Goal: Task Accomplishment & Management: Manage account settings

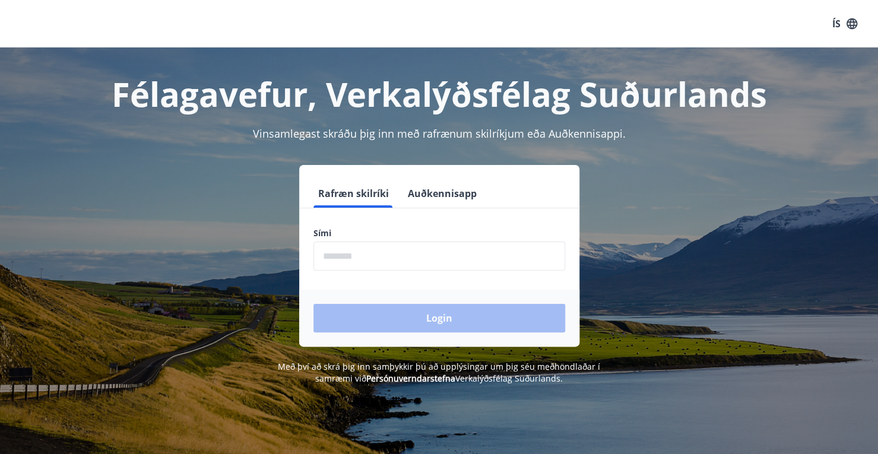
click at [400, 257] on input "phone" at bounding box center [439, 256] width 252 height 29
type input "********"
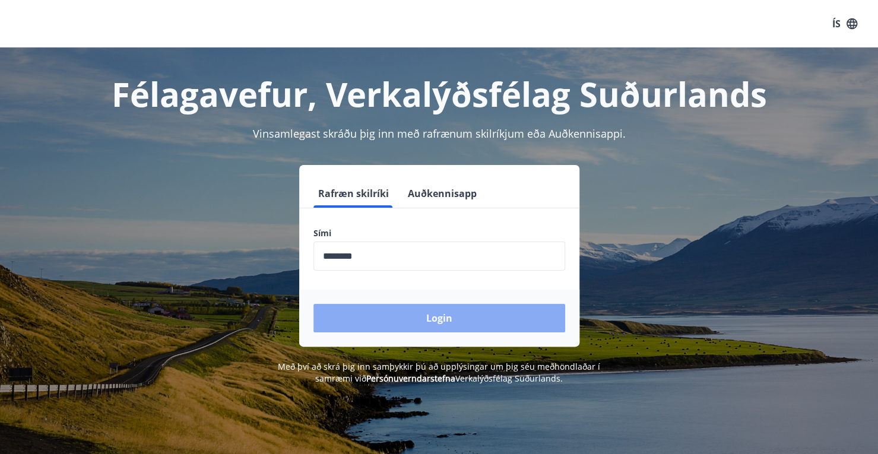
click at [428, 321] on button "Login" at bounding box center [439, 318] width 252 height 28
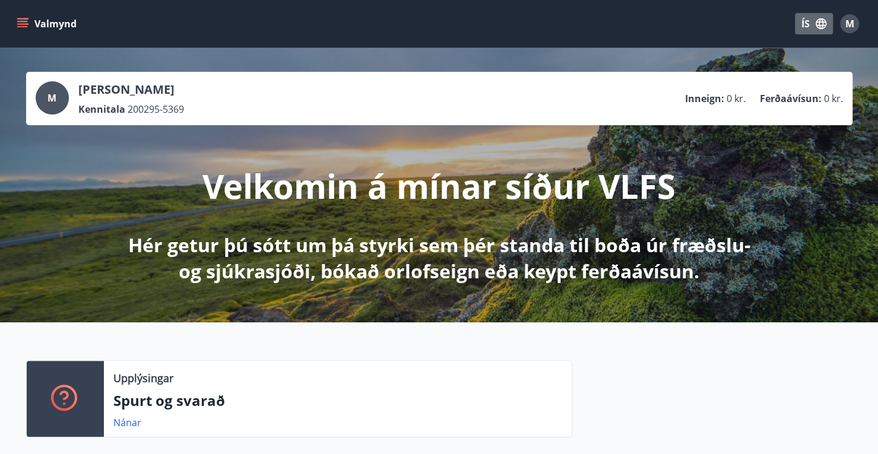
click at [820, 30] on icon "button" at bounding box center [820, 23] width 13 height 13
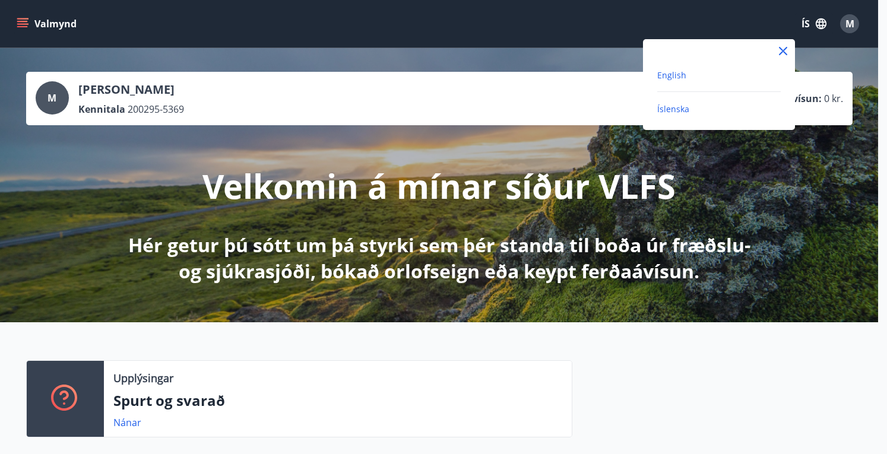
click at [684, 77] on span "English" at bounding box center [671, 74] width 29 height 11
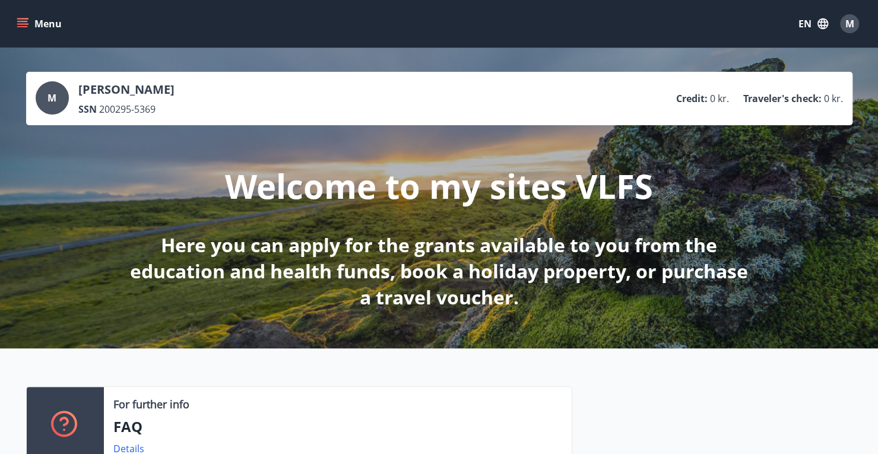
click at [23, 27] on icon "menu" at bounding box center [23, 24] width 12 height 12
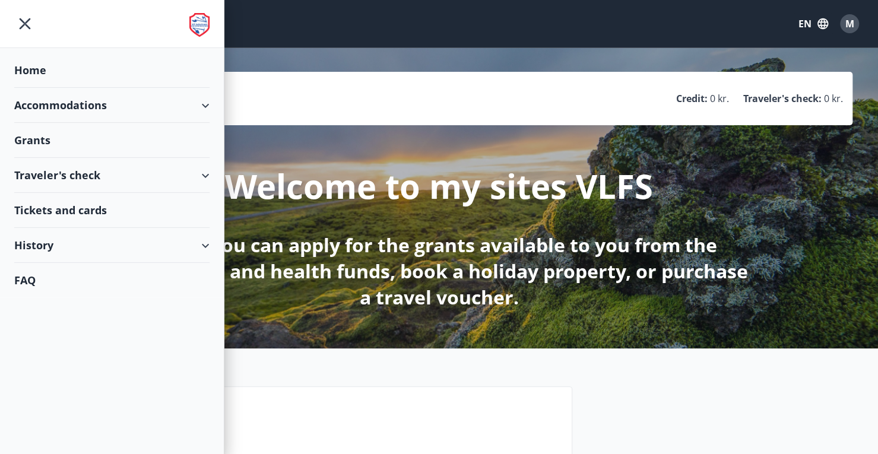
click at [857, 22] on div "M" at bounding box center [849, 23] width 19 height 19
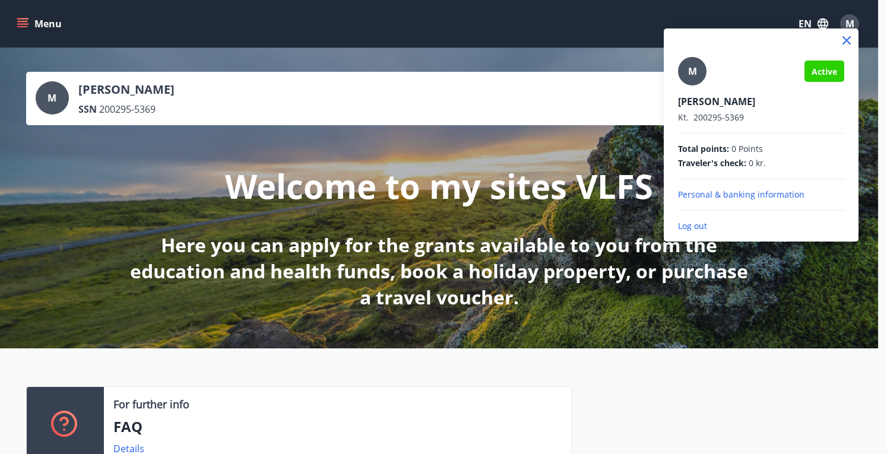
click at [767, 198] on p "Personal & banking information" at bounding box center [761, 195] width 166 height 12
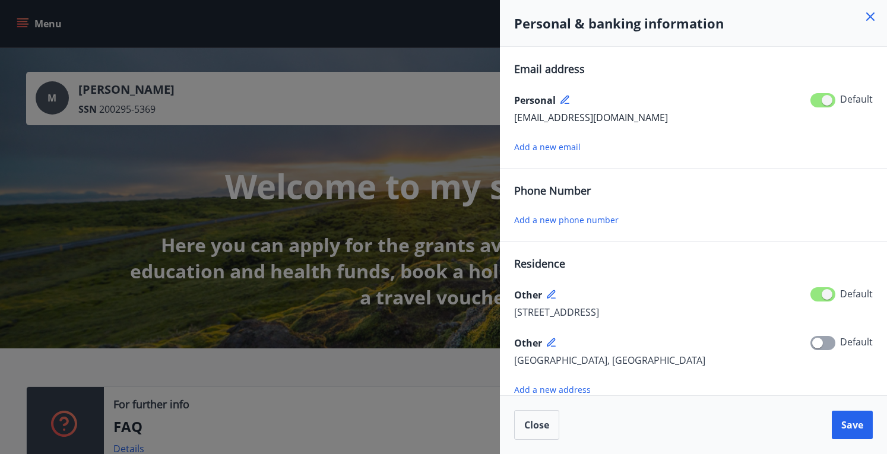
click at [867, 14] on icon at bounding box center [870, 16] width 8 height 8
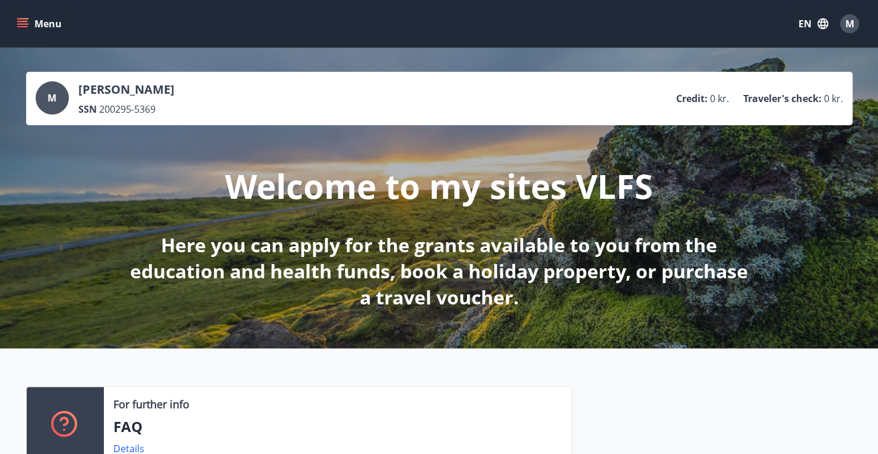
click at [851, 23] on span "M" at bounding box center [849, 23] width 9 height 13
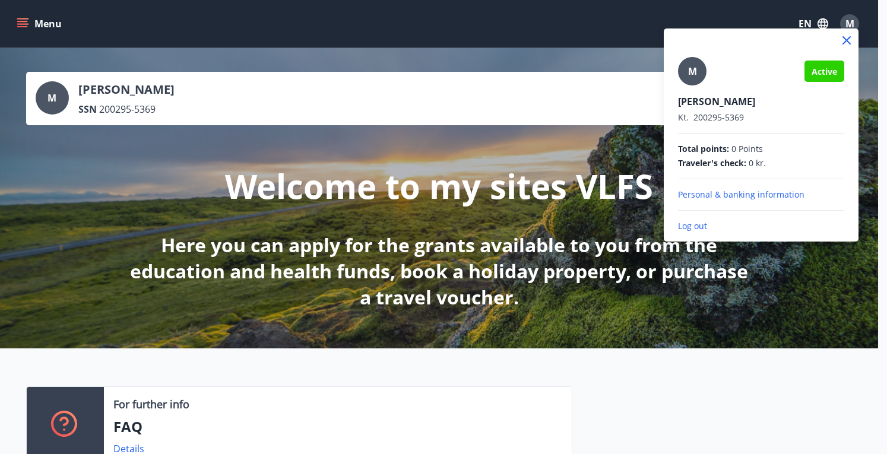
click at [574, 191] on div at bounding box center [443, 227] width 887 height 454
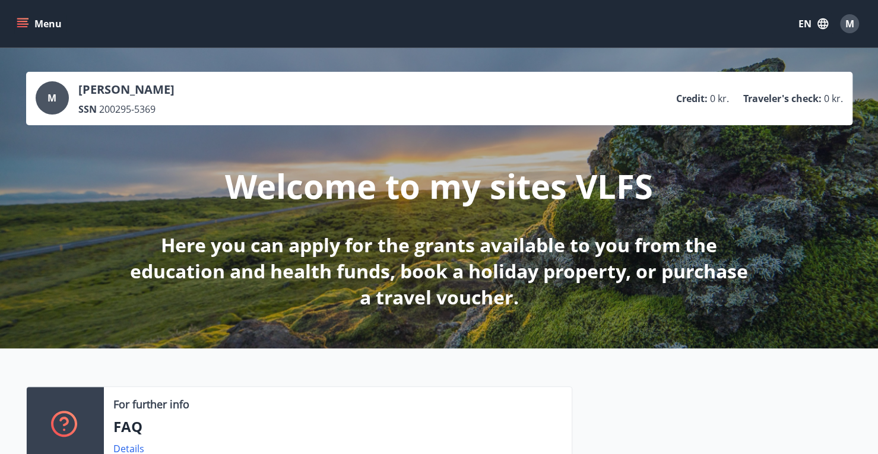
click at [27, 20] on icon "menu" at bounding box center [23, 24] width 12 height 12
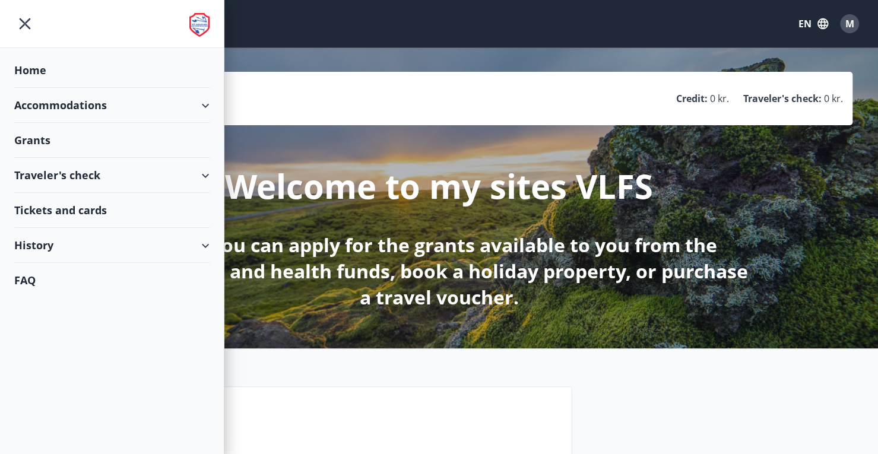
click at [68, 102] on div "Accommodations" at bounding box center [111, 105] width 195 height 35
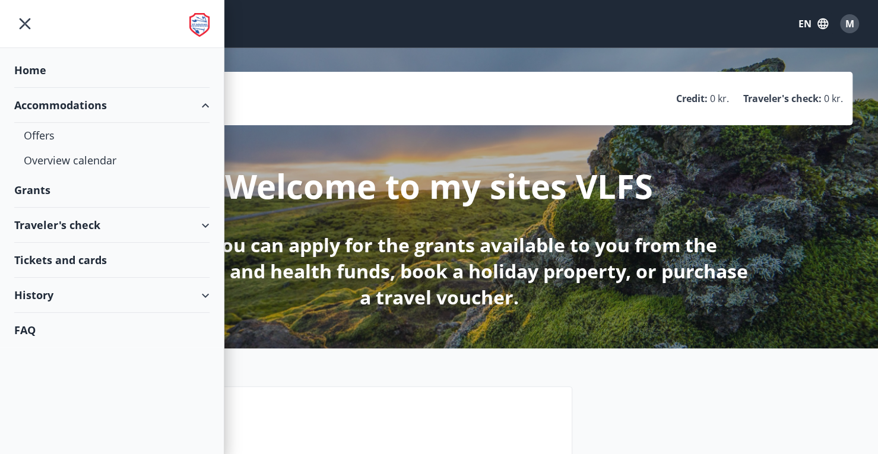
click at [68, 102] on div "Accommodations" at bounding box center [111, 105] width 195 height 35
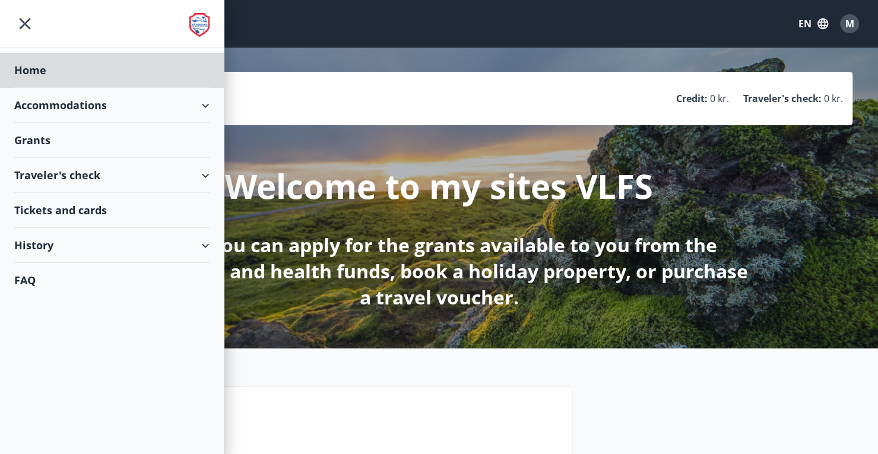
click at [77, 147] on div "Grants" at bounding box center [111, 140] width 195 height 35
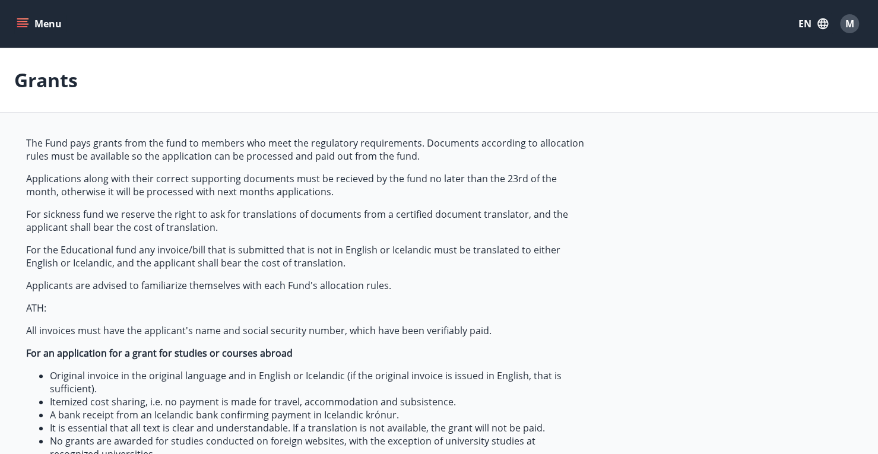
scroll to position [415, 0]
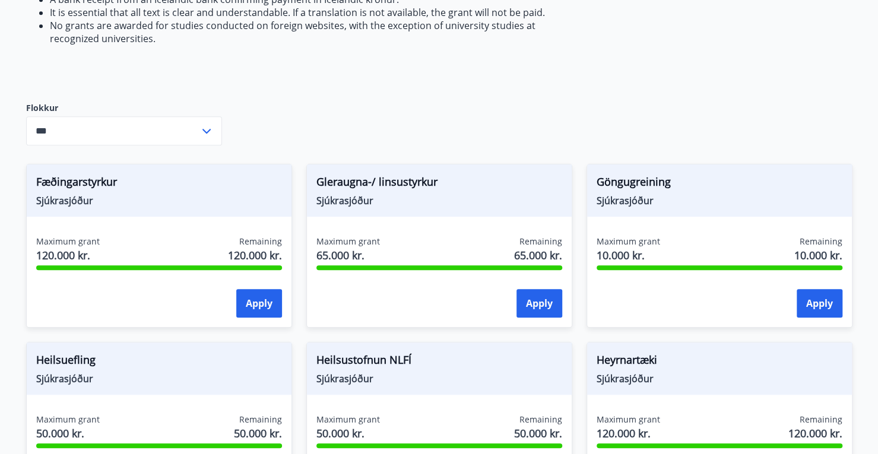
click at [157, 127] on input "***" at bounding box center [112, 130] width 173 height 29
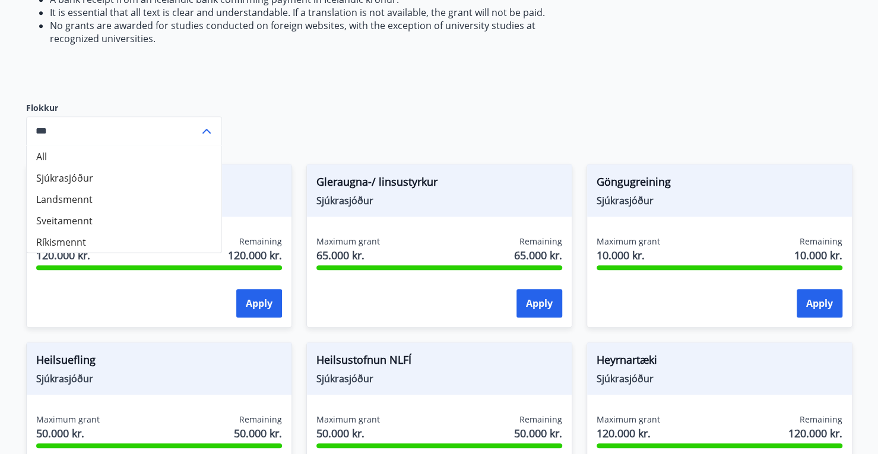
click at [157, 127] on input "***" at bounding box center [112, 130] width 173 height 29
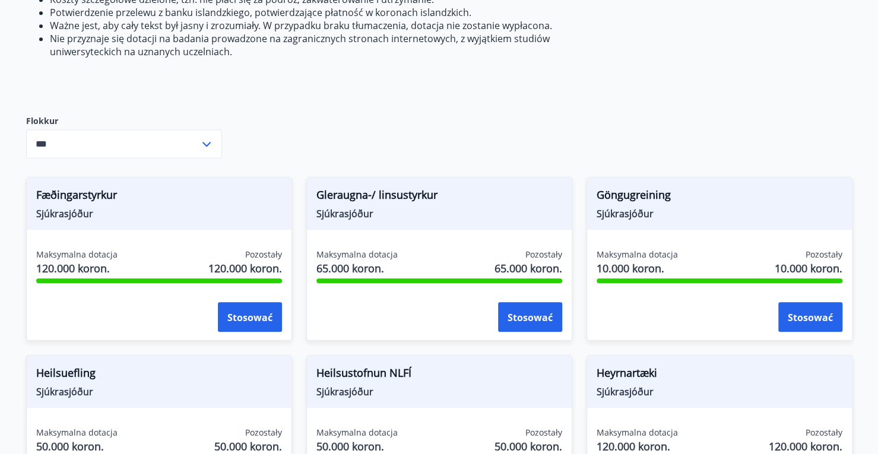
click at [147, 141] on input "***" at bounding box center [112, 143] width 173 height 29
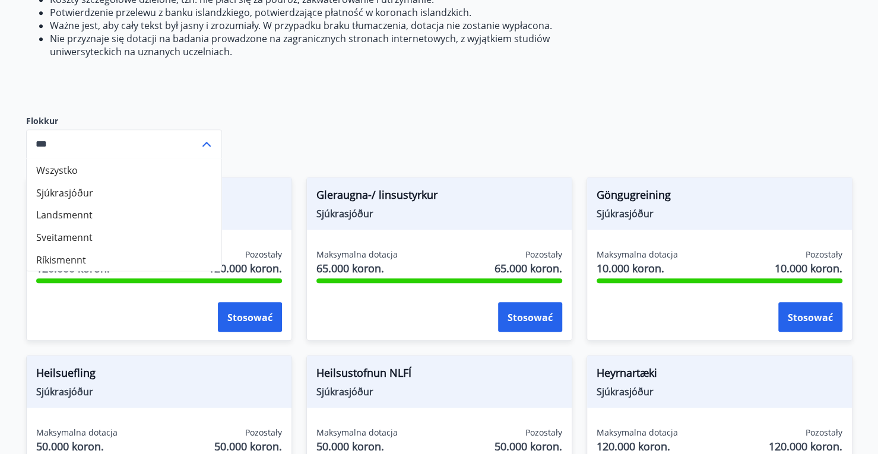
scroll to position [534, 0]
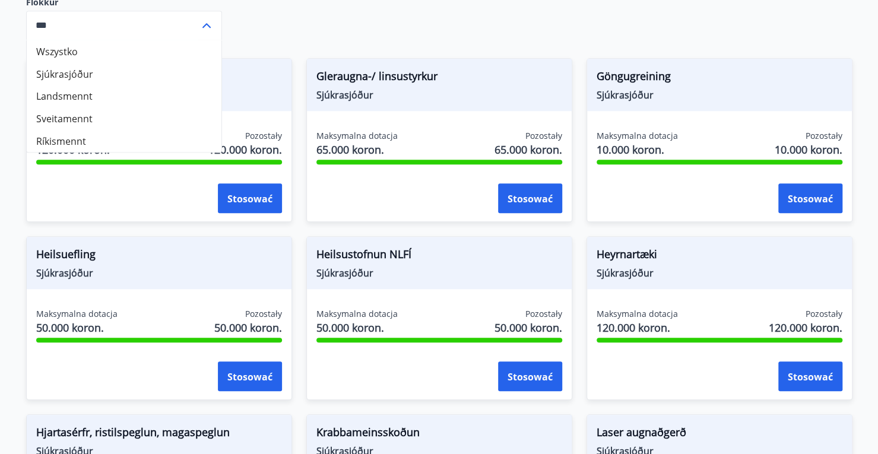
click at [0, 194] on main "Dotacje Fundusz wypłaca dotacje z funduszu członkom, którzy spełniają wymogi re…" at bounding box center [439, 231] width 878 height 1434
click at [5, 193] on main "Dotacje Fundusz wypłaca dotacje z funduszu członkom, którzy spełniają wymogi re…" at bounding box center [439, 231] width 878 height 1434
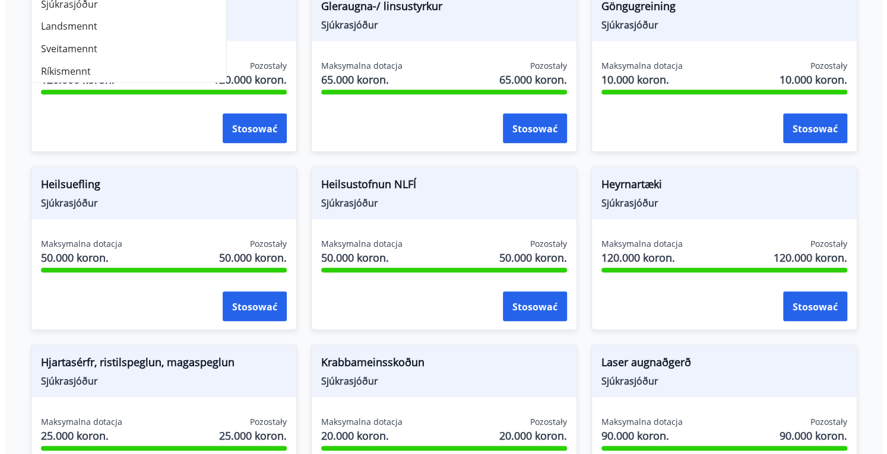
scroll to position [472, 0]
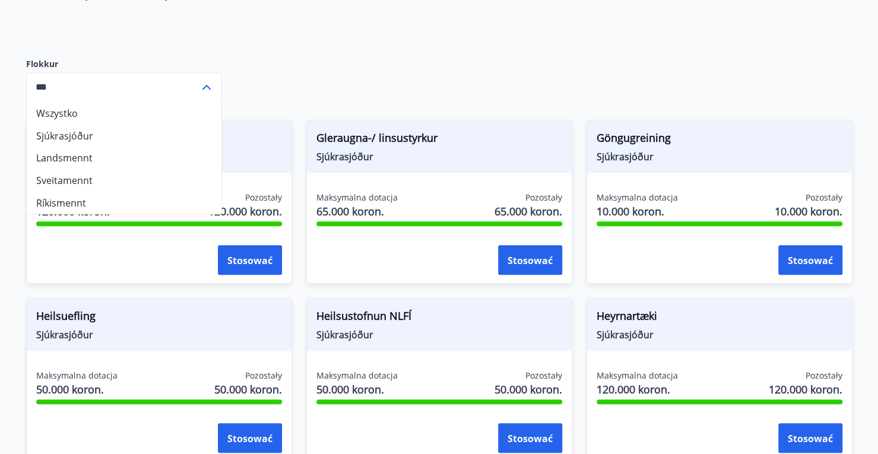
click at [298, 82] on div "Fundusz wypłaca dotacje z funduszu członkom, którzy spełniają wymogi regulacyjn…" at bounding box center [439, 337] width 826 height 1346
click at [192, 89] on input "***" at bounding box center [112, 86] width 173 height 29
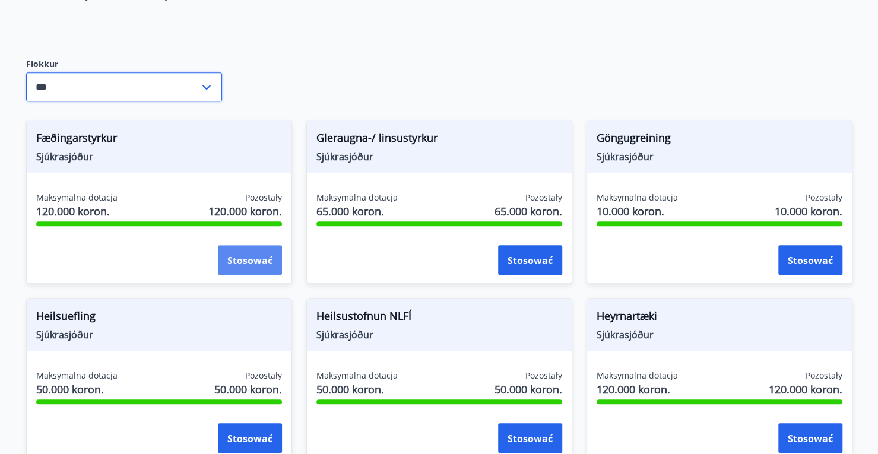
click at [242, 246] on button "Stosować" at bounding box center [250, 260] width 64 height 30
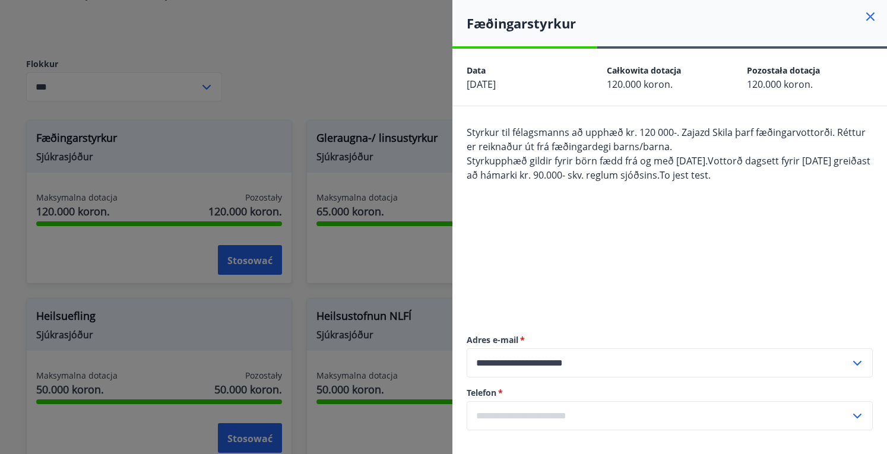
drag, startPoint x: 667, startPoint y: 0, endPoint x: 434, endPoint y: 53, distance: 239.1
click at [434, 53] on div at bounding box center [443, 227] width 887 height 454
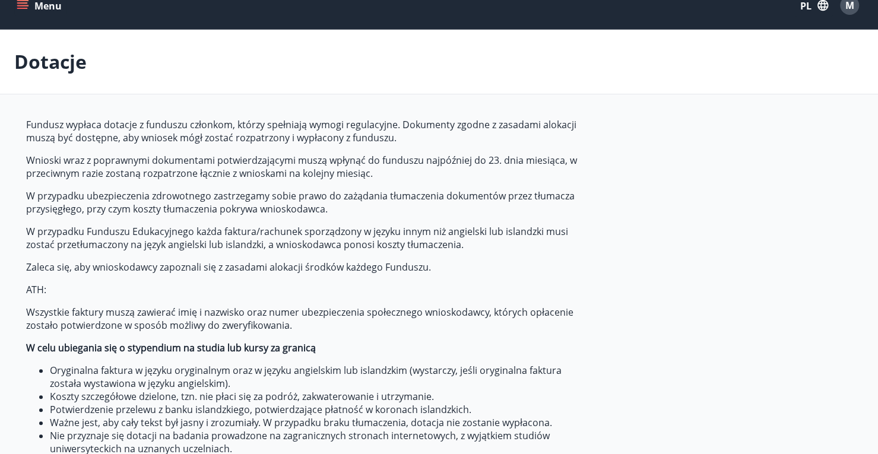
scroll to position [0, 0]
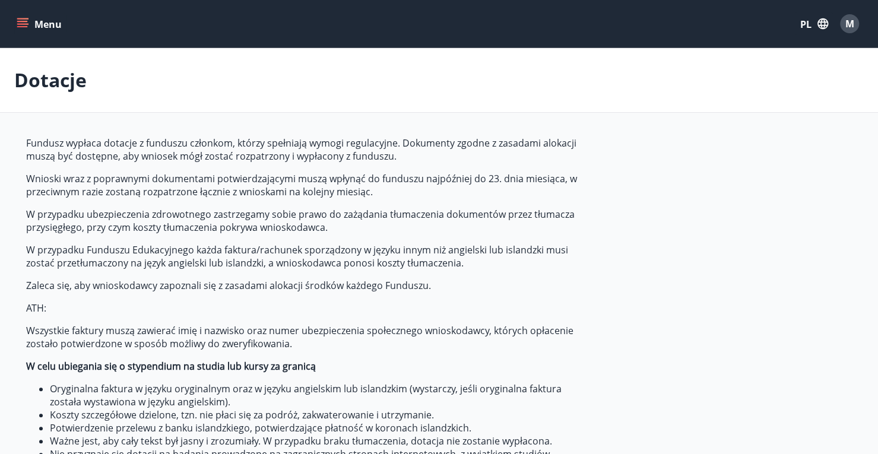
click at [808, 23] on font "PL" at bounding box center [805, 24] width 11 height 13
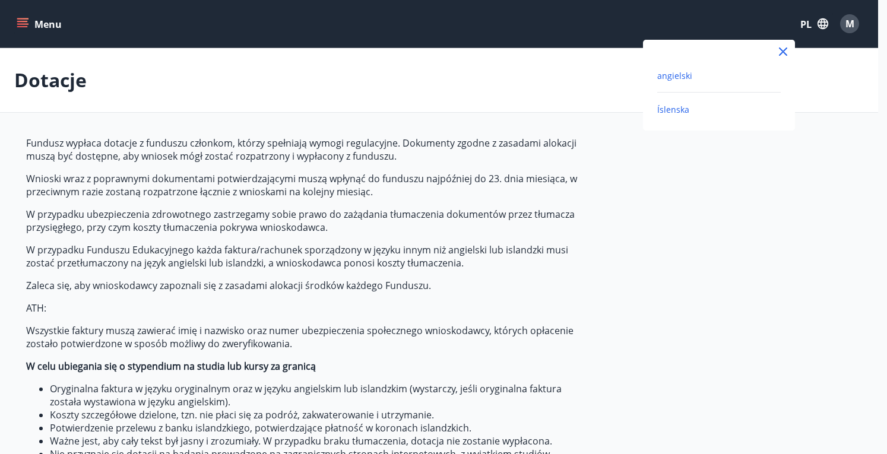
click at [668, 109] on font "Íslenska" at bounding box center [673, 109] width 32 height 11
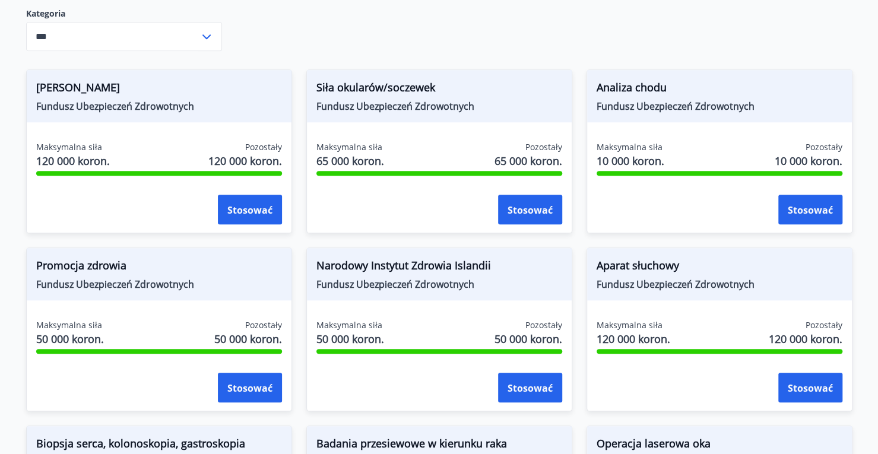
scroll to position [573, 0]
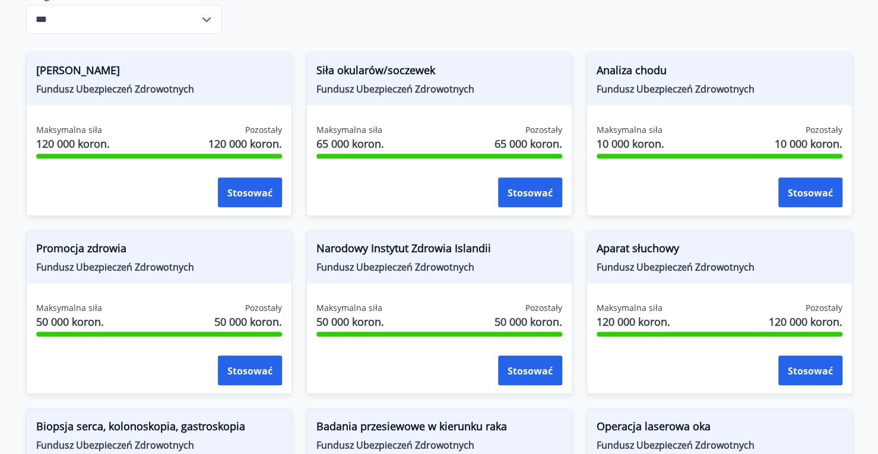
click at [199, 26] on icon at bounding box center [206, 19] width 14 height 14
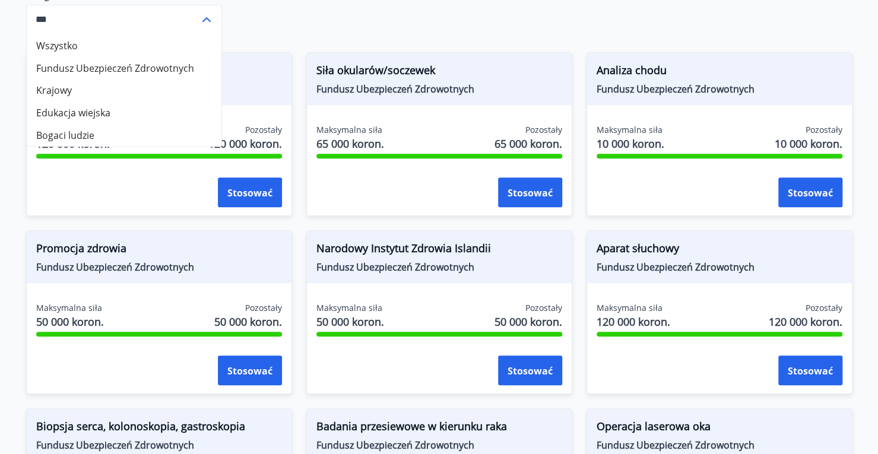
click at [199, 26] on icon at bounding box center [206, 19] width 14 height 14
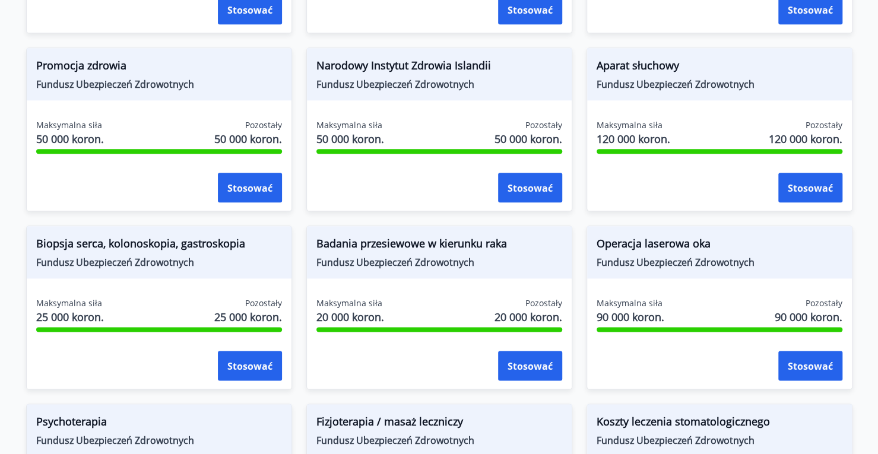
scroll to position [815, 0]
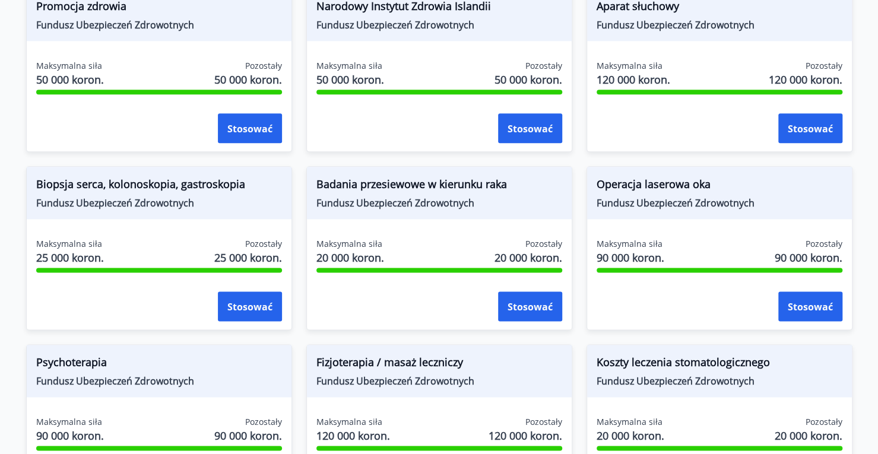
click at [424, 18] on span "Narodowy Instytut Zdrowia Islandii" at bounding box center [439, 8] width 246 height 20
click at [518, 41] on div "Narodowy Instytut Zdrowia Islandii Fundusz Ubezpieczeń Zdrowotnych" at bounding box center [439, 15] width 265 height 52
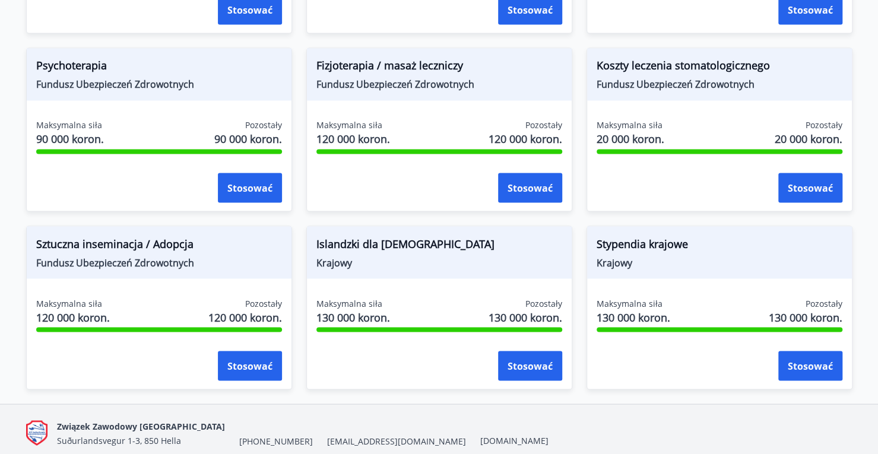
scroll to position [1172, 0]
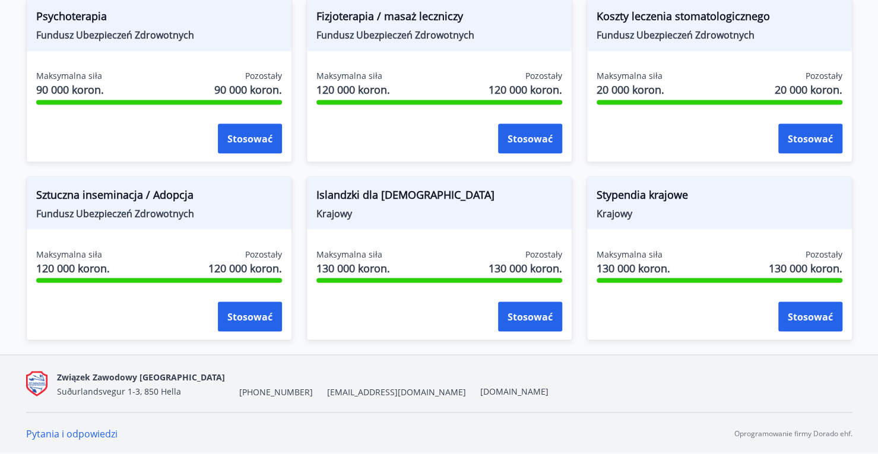
click at [108, 188] on font "Sztuczna inseminacja / Adopcja" at bounding box center [114, 194] width 157 height 14
click at [383, 175] on div "Islandzki dla [DEMOGRAPHIC_DATA] Krajowy Maksymalna siła 130 000 koron. Pozosta…" at bounding box center [432, 251] width 280 height 178
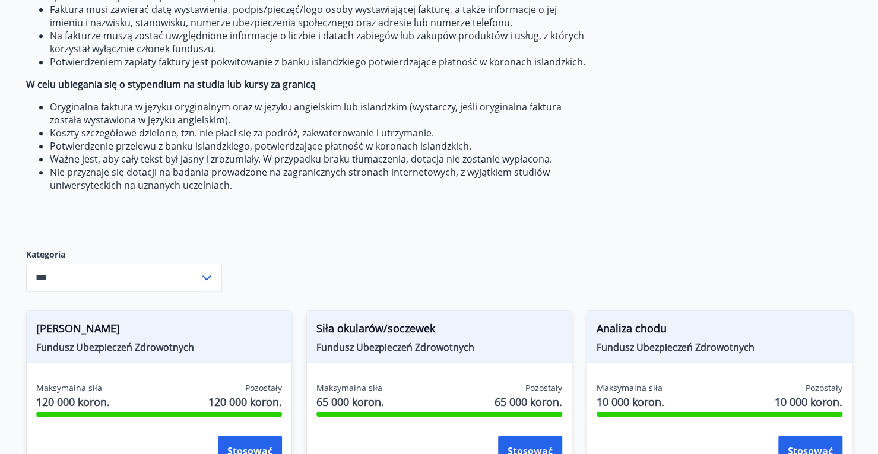
scroll to position [281, 0]
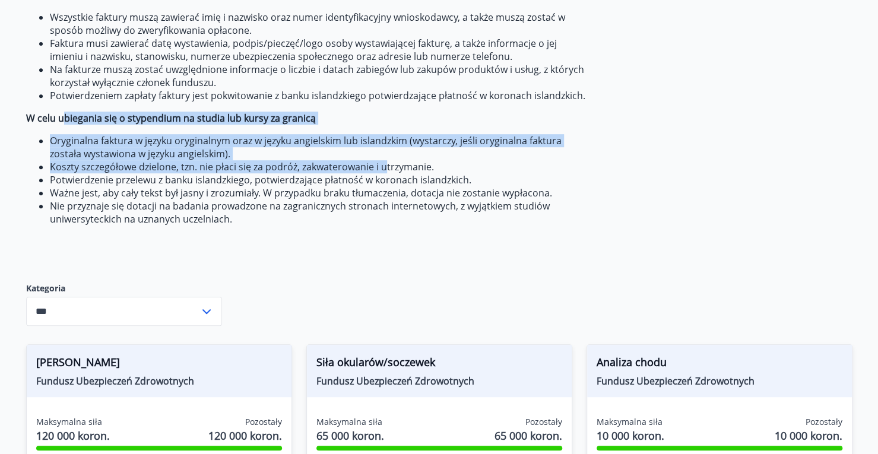
drag, startPoint x: 62, startPoint y: 126, endPoint x: 385, endPoint y: 182, distance: 327.5
click at [385, 182] on span "Fundusz Ubezpieczeń Zdrowotnych wypłaca świadczenia z funduszu członkom fundusz…" at bounding box center [306, 40] width 560 height 370
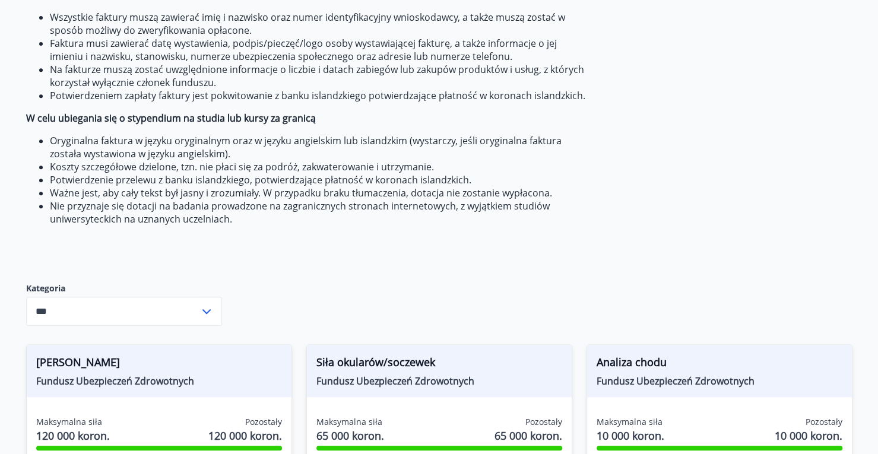
click at [394, 226] on li "Nie przyznaje się dotacji na badania prowadzone na zagranicznych stronach inter…" at bounding box center [318, 212] width 537 height 26
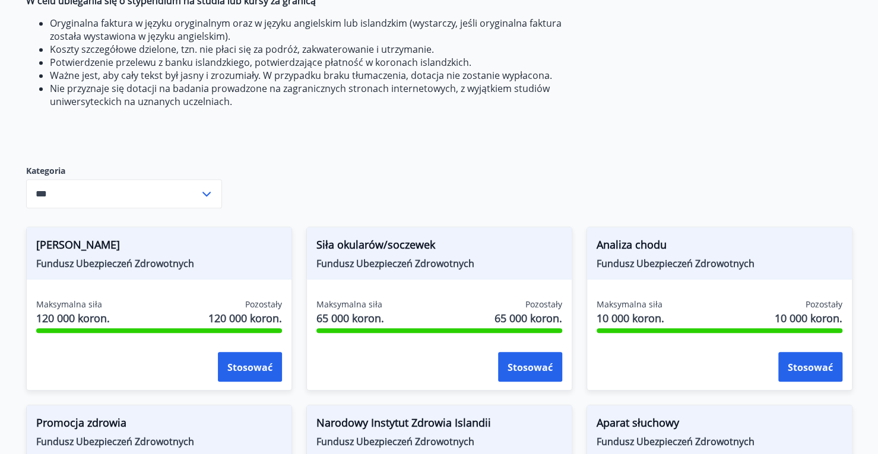
scroll to position [400, 0]
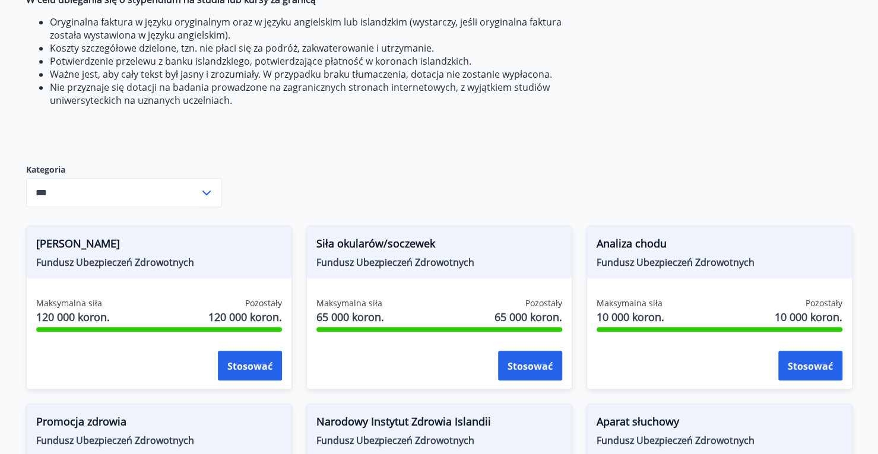
click at [205, 200] on icon at bounding box center [206, 193] width 14 height 14
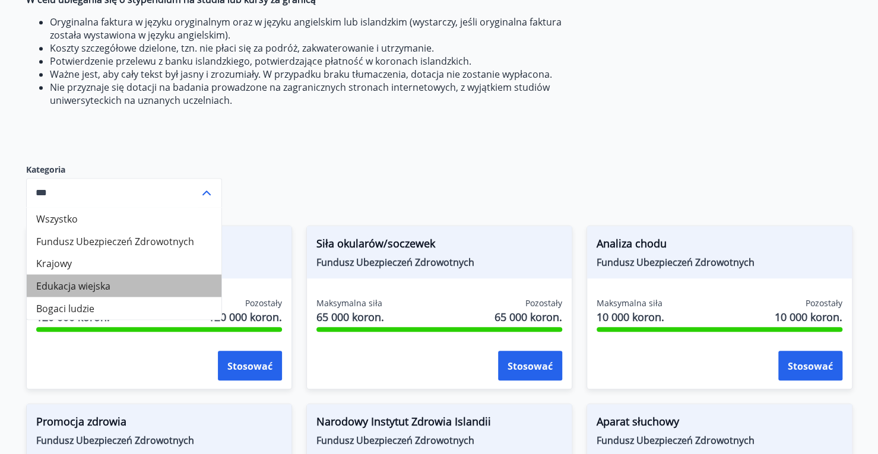
click at [107, 293] on font "Edukacja wiejska" at bounding box center [73, 286] width 74 height 13
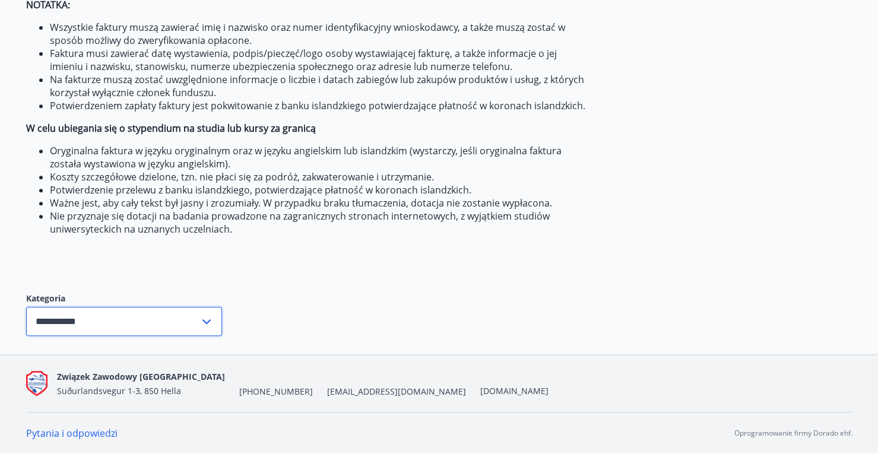
drag, startPoint x: 196, startPoint y: 313, endPoint x: 179, endPoint y: 325, distance: 20.9
click at [191, 316] on input "**********" at bounding box center [112, 321] width 173 height 29
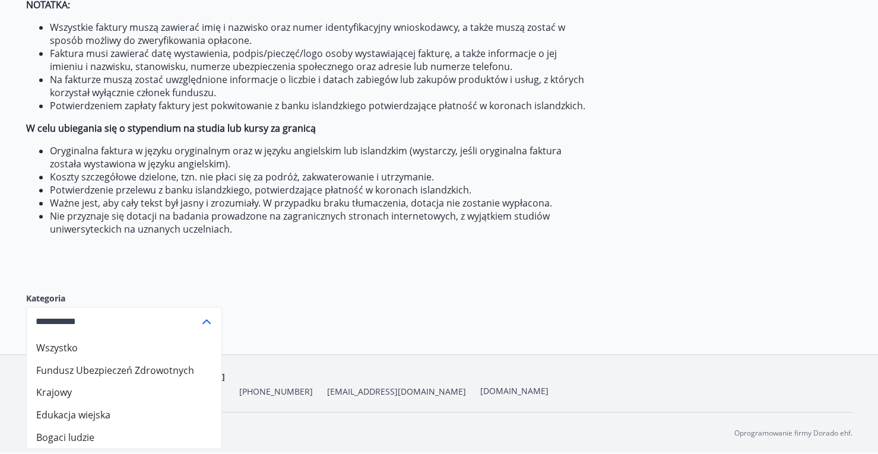
click at [112, 443] on li "Bogaci ludzie" at bounding box center [124, 437] width 195 height 23
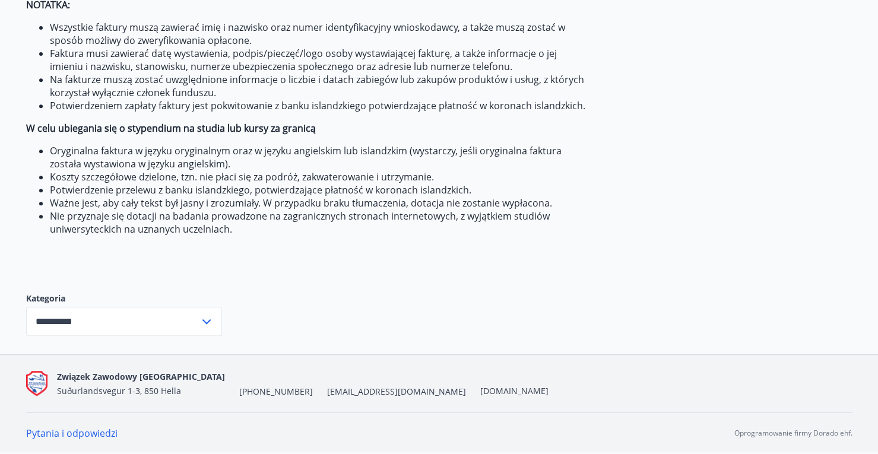
click at [239, 232] on li "Nie przyznaje się dotacji na badania prowadzone na zagranicznych stronach inter…" at bounding box center [318, 222] width 537 height 26
click at [158, 327] on input "**********" at bounding box center [112, 321] width 173 height 29
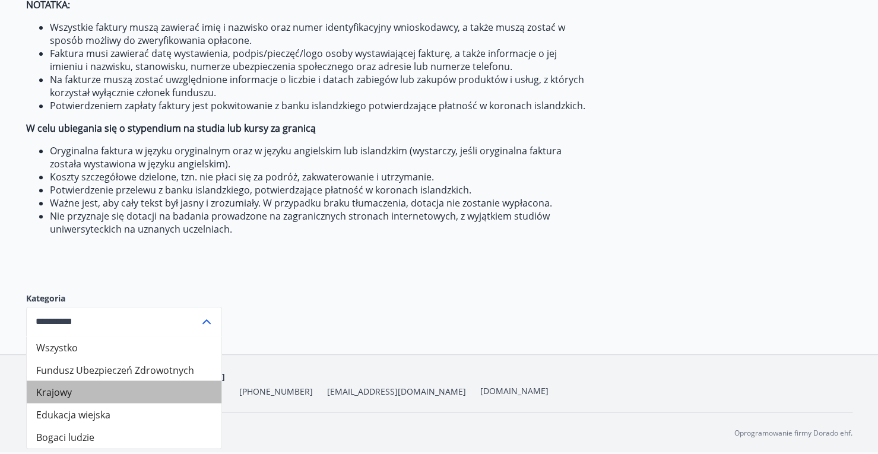
click at [128, 386] on li "Krajowy" at bounding box center [124, 392] width 195 height 23
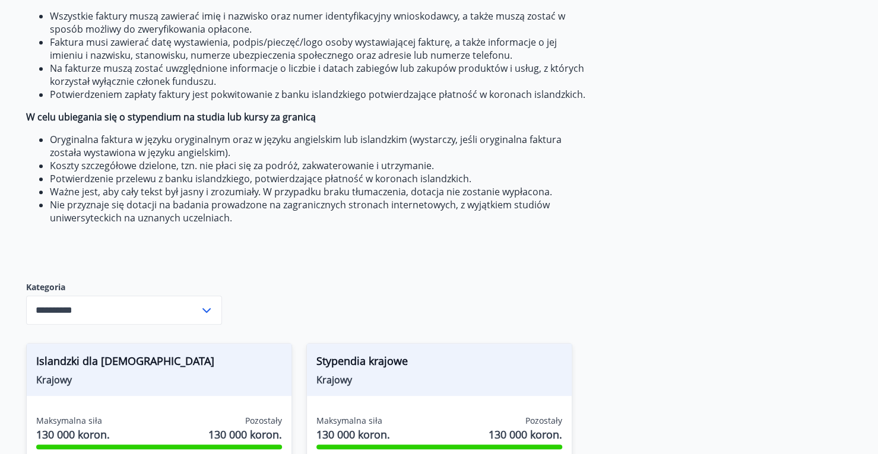
scroll to position [461, 0]
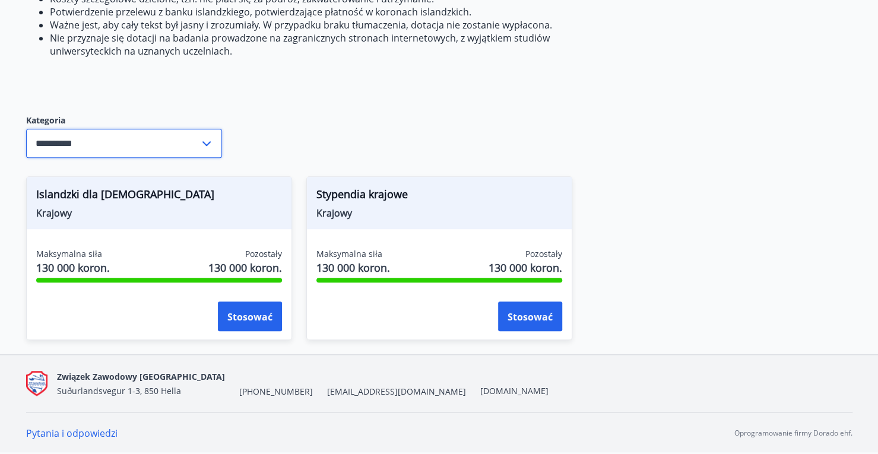
click at [144, 143] on input "**********" at bounding box center [112, 143] width 173 height 29
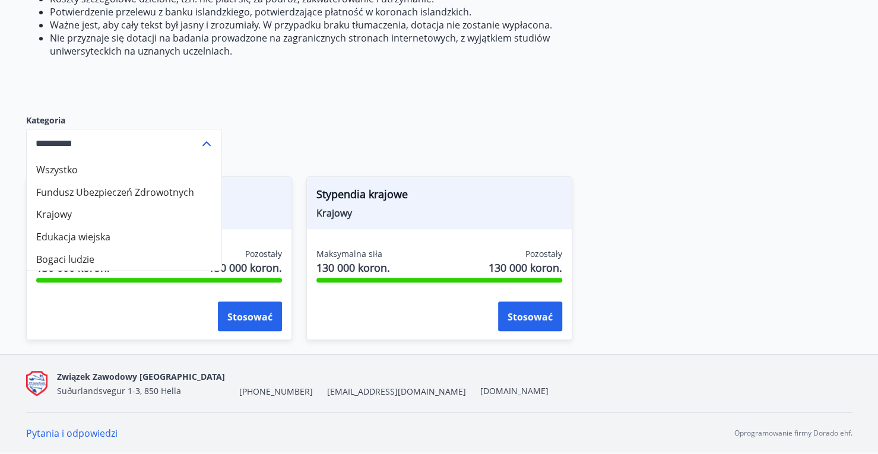
click at [123, 194] on font "Fundusz Ubezpieczeń Zdrowotnych" at bounding box center [115, 192] width 158 height 13
type input "**********"
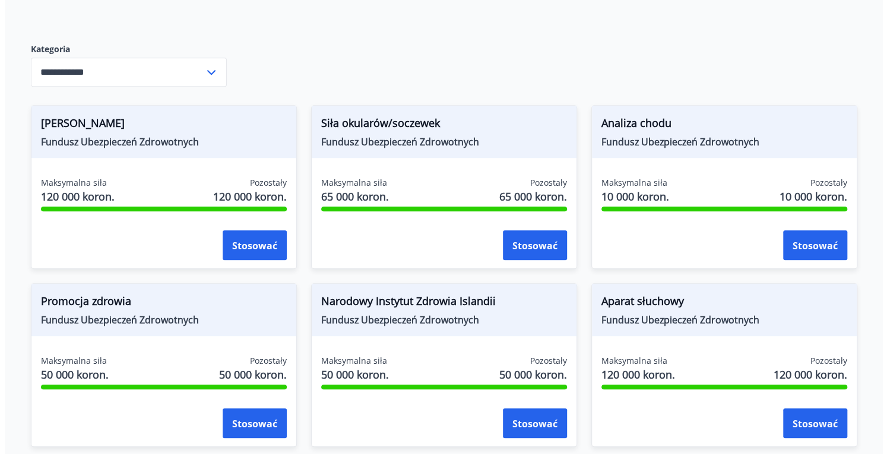
scroll to position [520, 0]
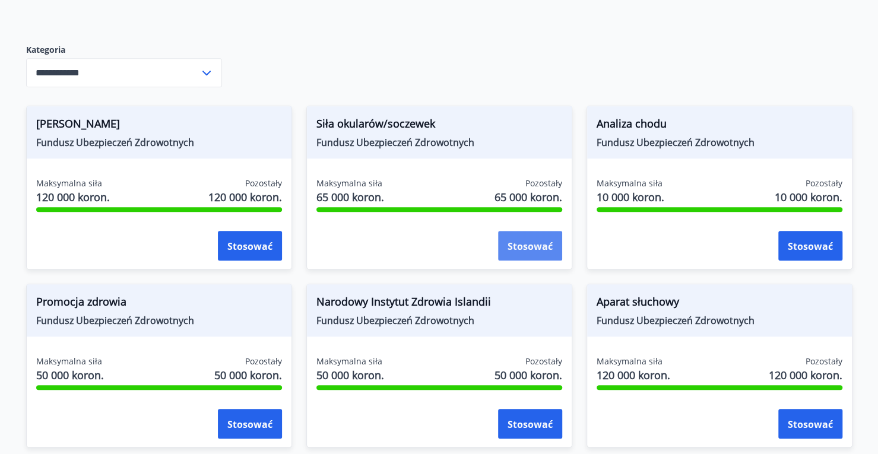
click at [523, 253] on font "Stosować" at bounding box center [529, 246] width 45 height 13
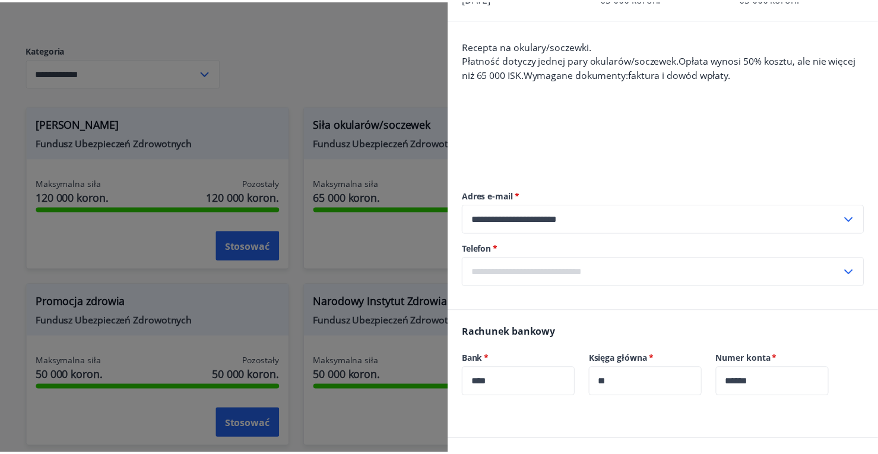
scroll to position [27, 0]
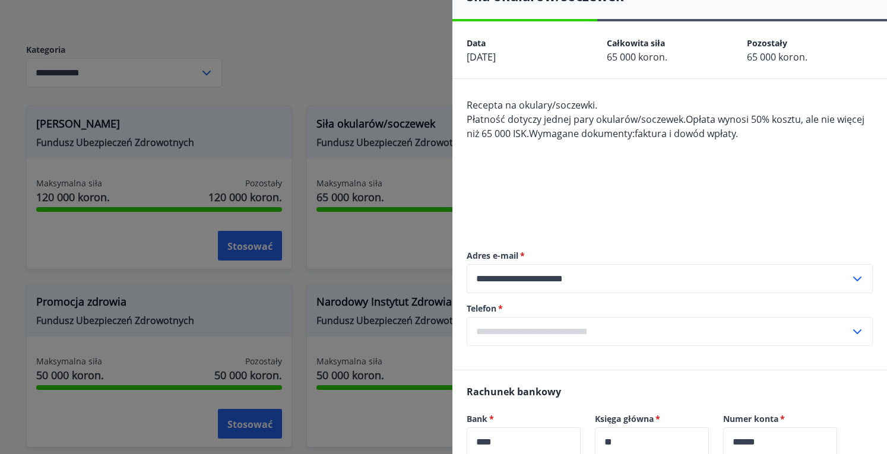
click at [307, 115] on div at bounding box center [443, 227] width 887 height 454
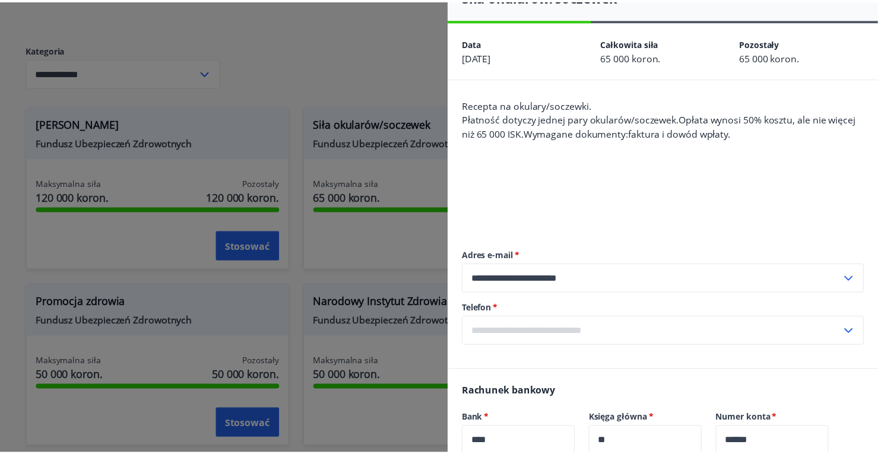
scroll to position [0, 0]
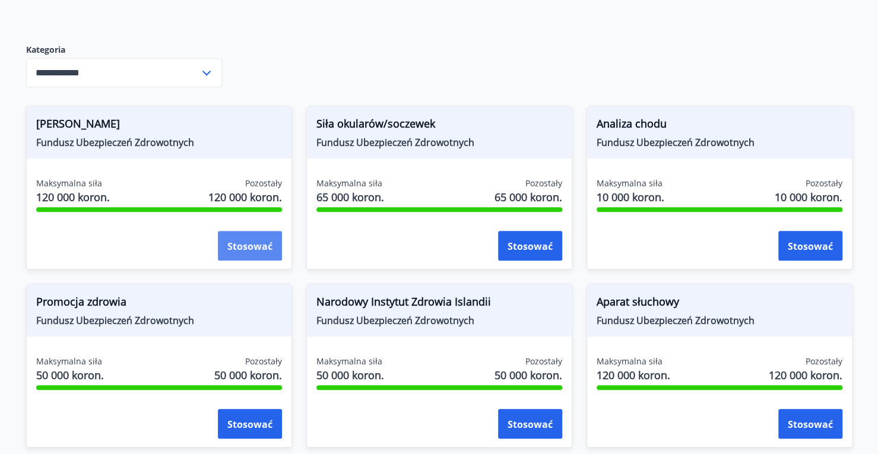
click at [233, 253] on font "Stosować" at bounding box center [249, 246] width 45 height 13
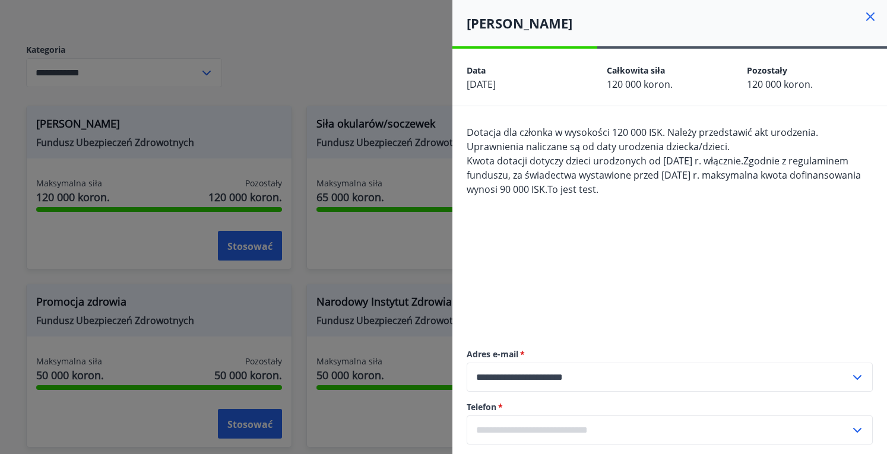
click at [383, 74] on div at bounding box center [443, 227] width 887 height 454
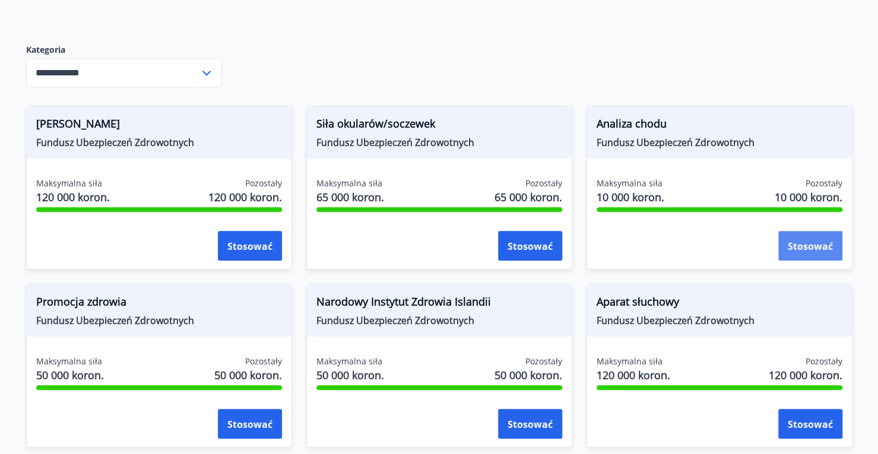
click at [795, 253] on font "Stosować" at bounding box center [810, 246] width 45 height 13
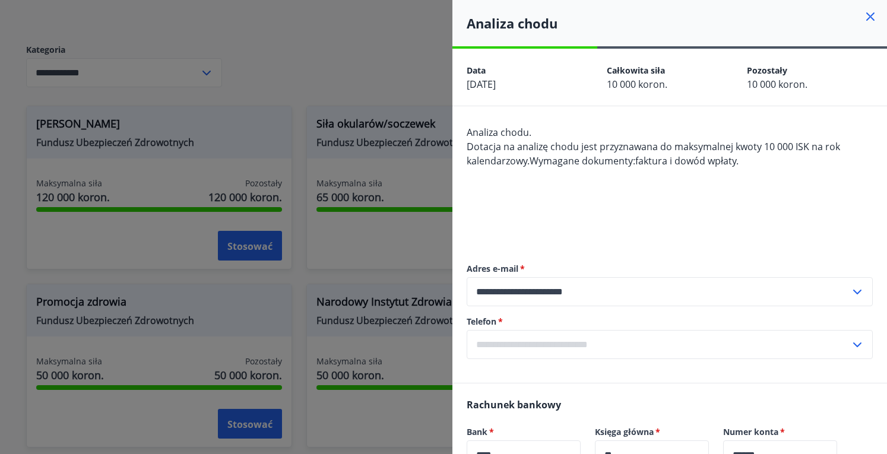
click at [395, 93] on div at bounding box center [443, 227] width 887 height 454
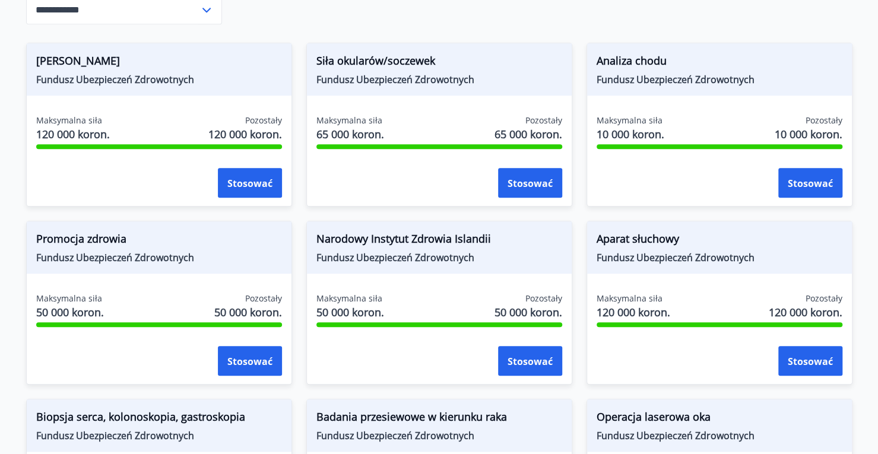
scroll to position [639, 0]
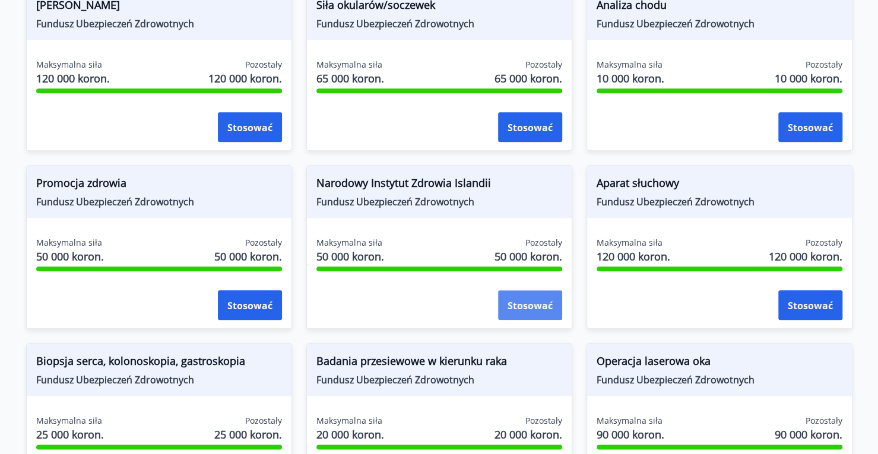
click at [529, 320] on button "Stosować" at bounding box center [530, 305] width 64 height 30
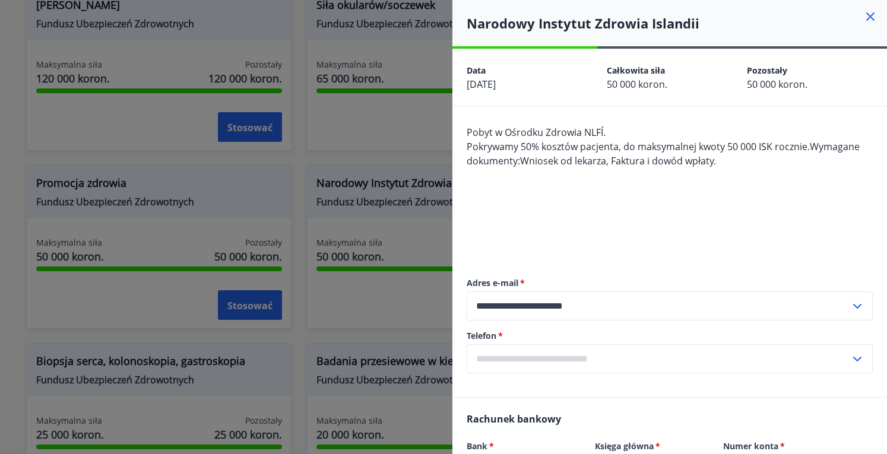
click at [357, 177] on div at bounding box center [443, 227] width 887 height 454
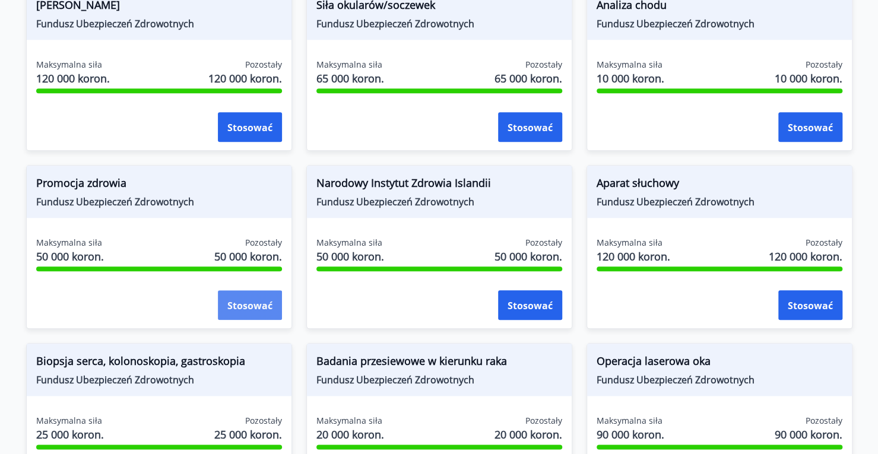
click at [245, 312] on font "Stosować" at bounding box center [249, 305] width 45 height 13
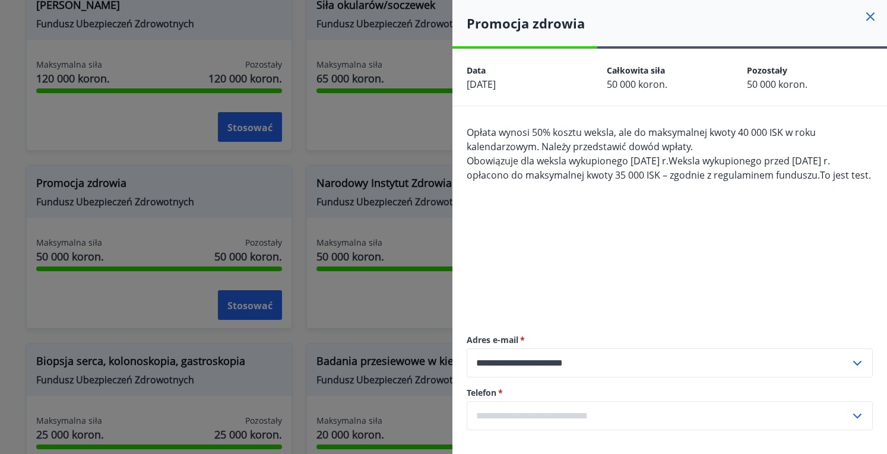
click at [301, 189] on div at bounding box center [443, 227] width 887 height 454
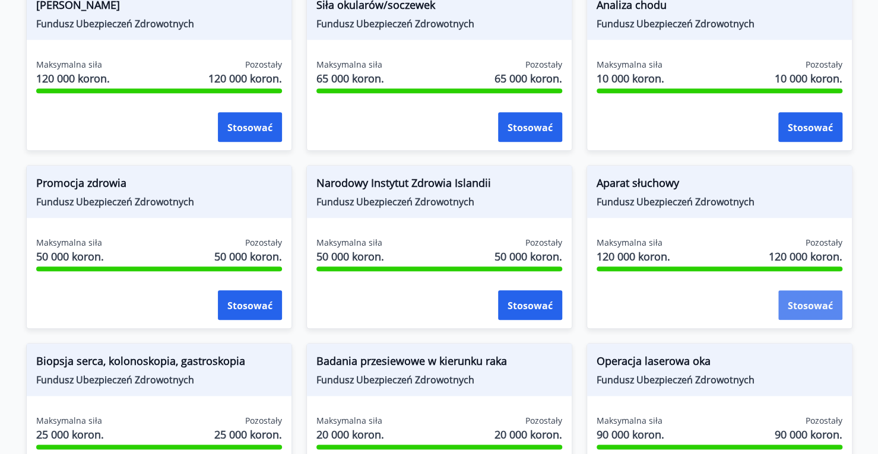
click at [812, 320] on button "Stosować" at bounding box center [810, 305] width 64 height 30
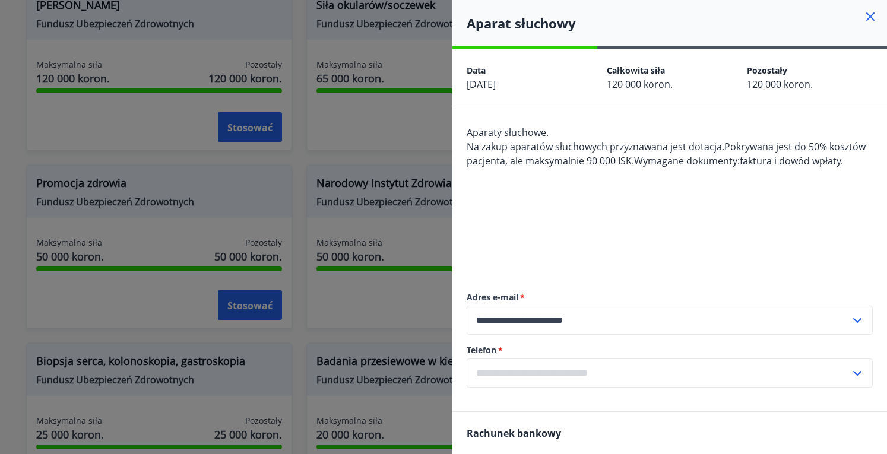
click at [279, 178] on div at bounding box center [443, 227] width 887 height 454
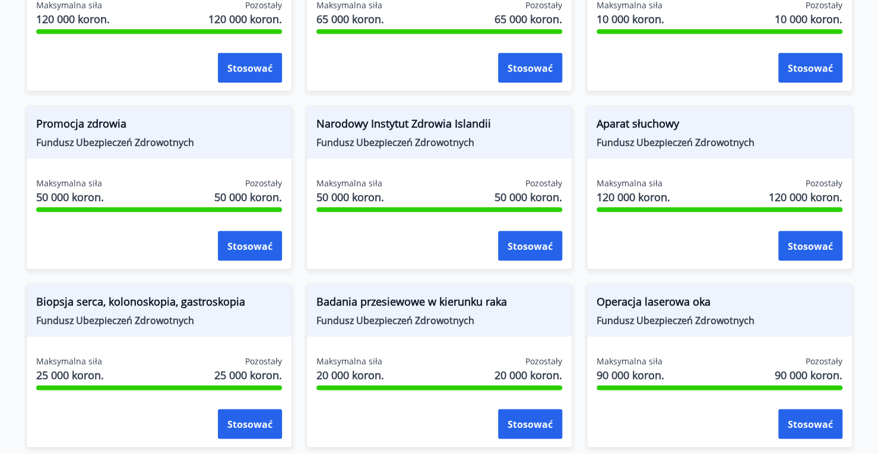
scroll to position [757, 0]
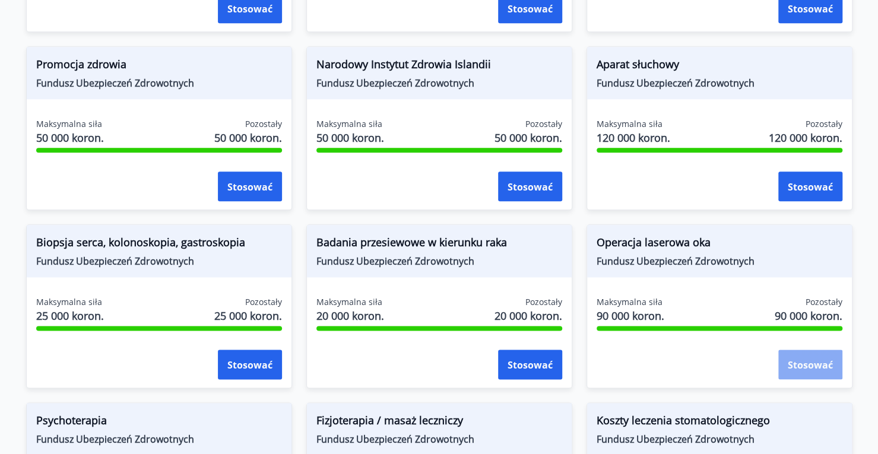
click at [831, 372] on font "Stosować" at bounding box center [810, 364] width 45 height 13
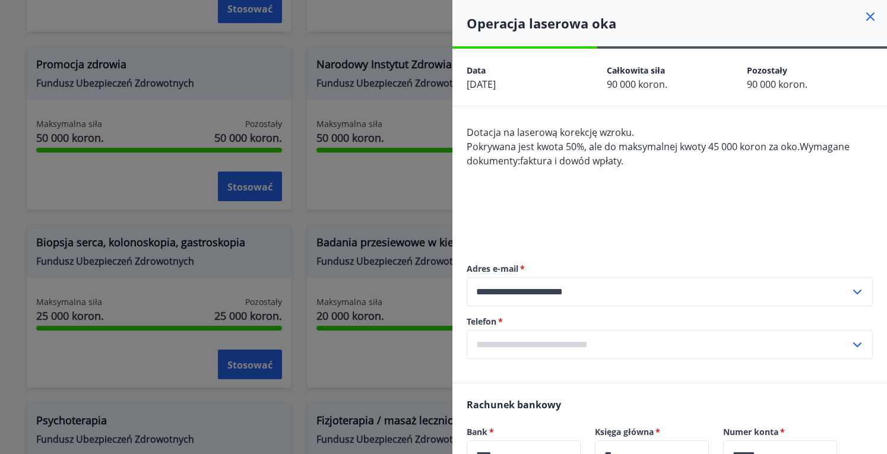
click at [417, 182] on div at bounding box center [443, 227] width 887 height 454
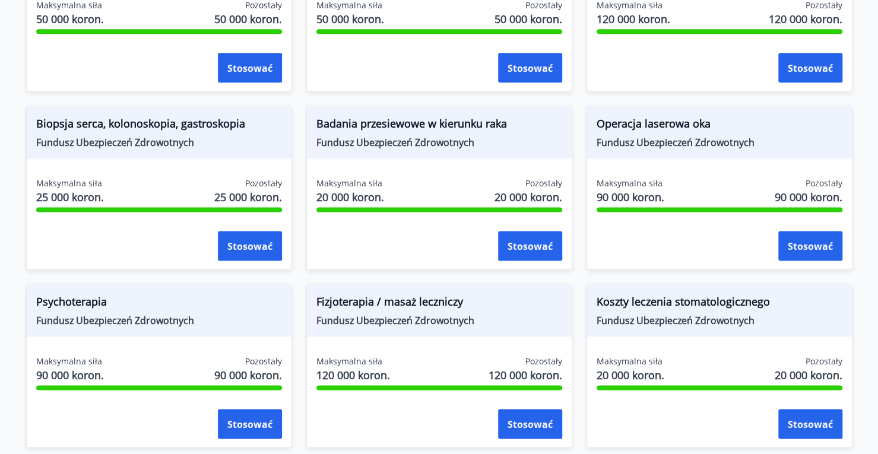
scroll to position [935, 0]
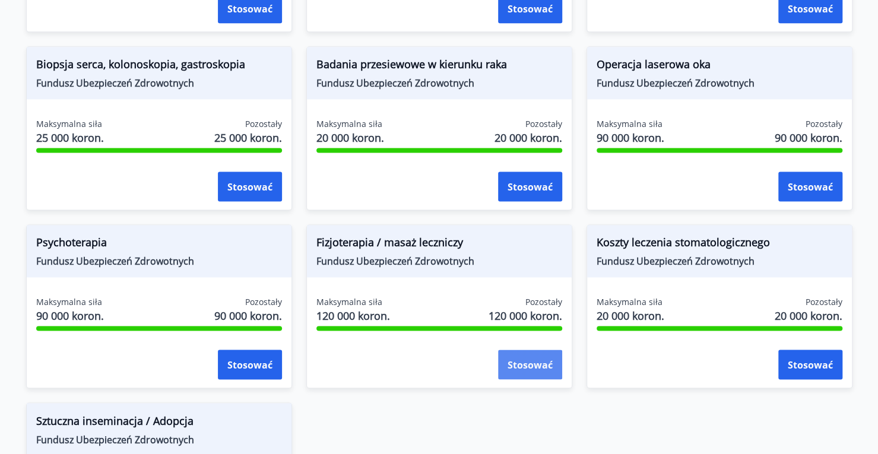
click at [551, 372] on font "Stosować" at bounding box center [529, 364] width 45 height 13
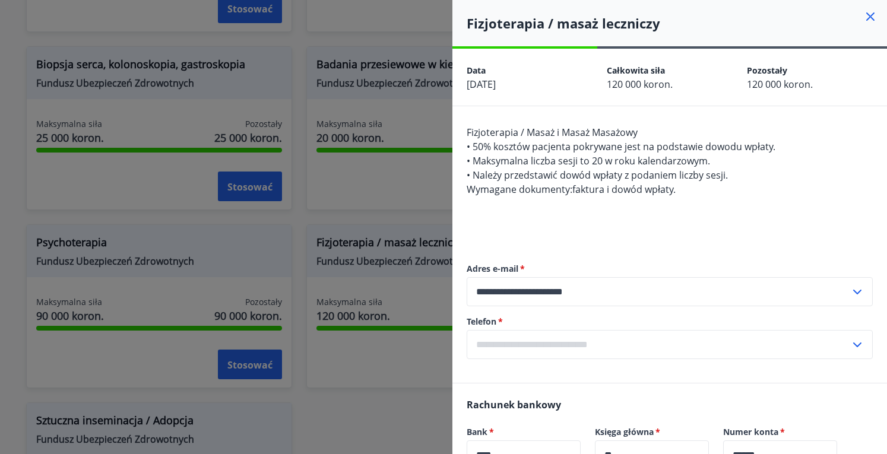
click at [494, 136] on font "Fizjoterapia / Masaż i Masaż Masażowy" at bounding box center [551, 132] width 171 height 13
click at [532, 223] on div "Fizjoterapia / Masaż i Masaż Masażowy • 50% kosztów pacjenta pokrywane jest na …" at bounding box center [669, 182] width 406 height 114
click at [303, 220] on div at bounding box center [443, 227] width 887 height 454
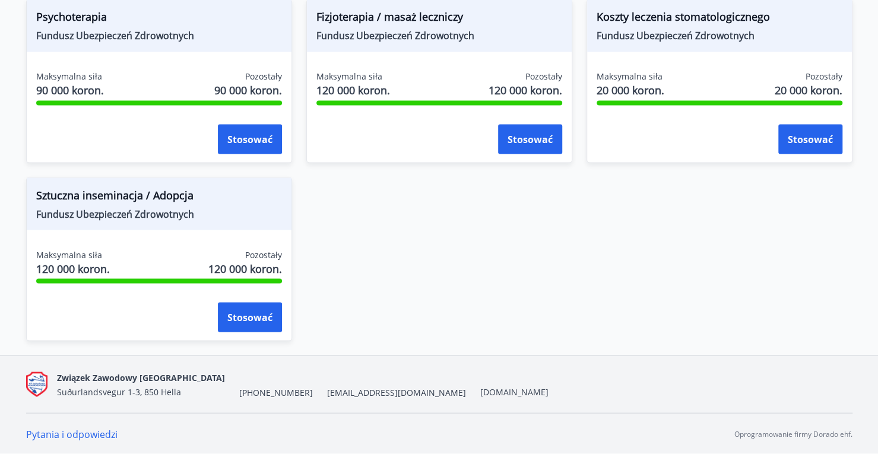
scroll to position [1172, 0]
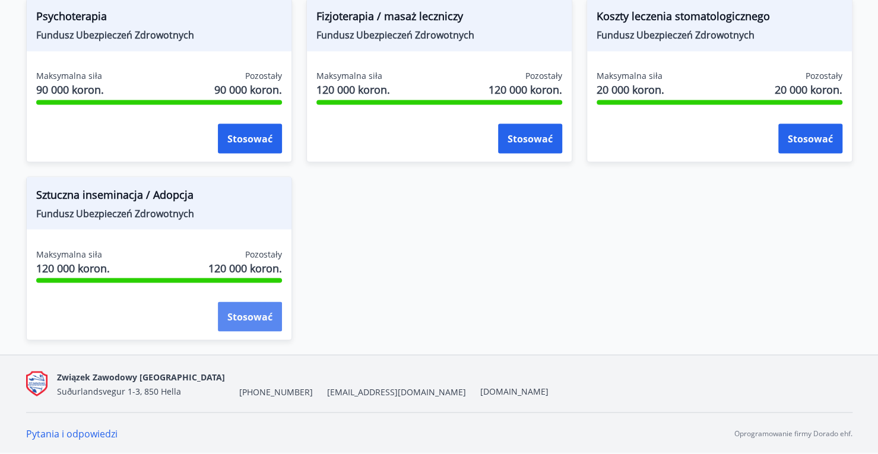
click at [248, 306] on button "Stosować" at bounding box center [250, 316] width 64 height 30
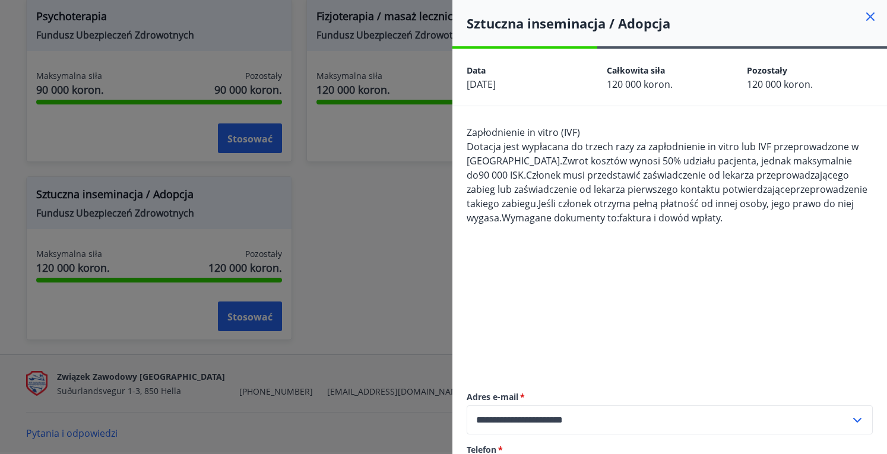
click at [318, 241] on div at bounding box center [443, 227] width 887 height 454
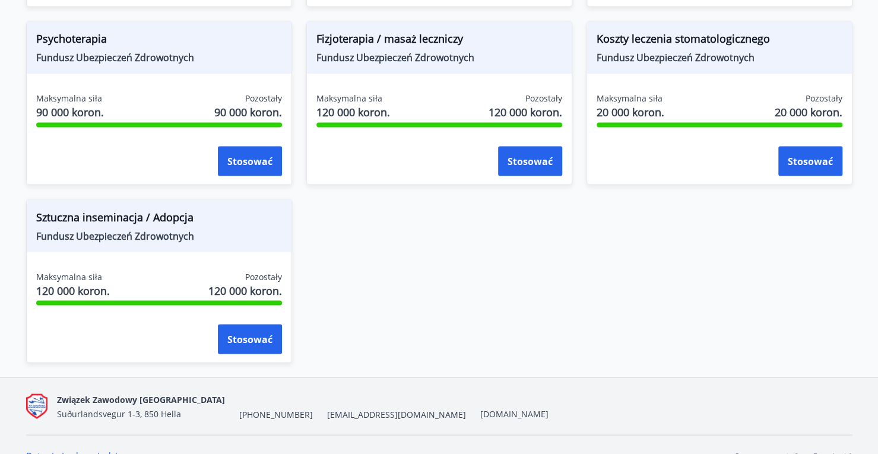
scroll to position [1112, 0]
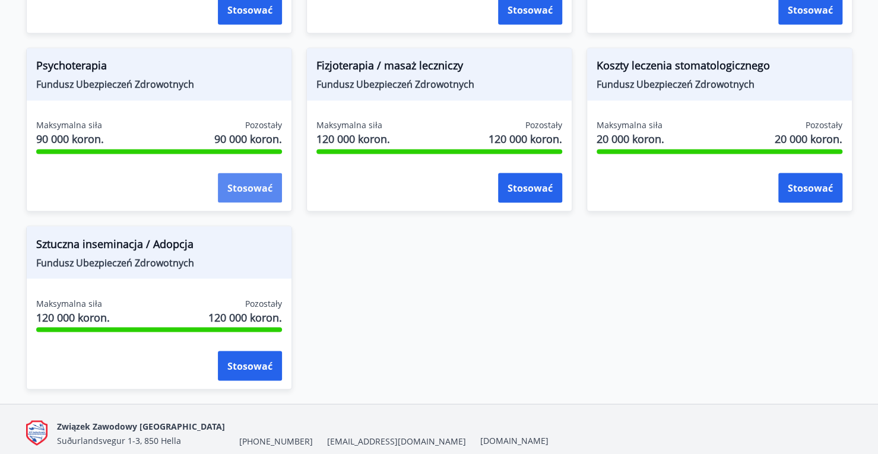
click at [267, 188] on button "Stosować" at bounding box center [250, 188] width 64 height 30
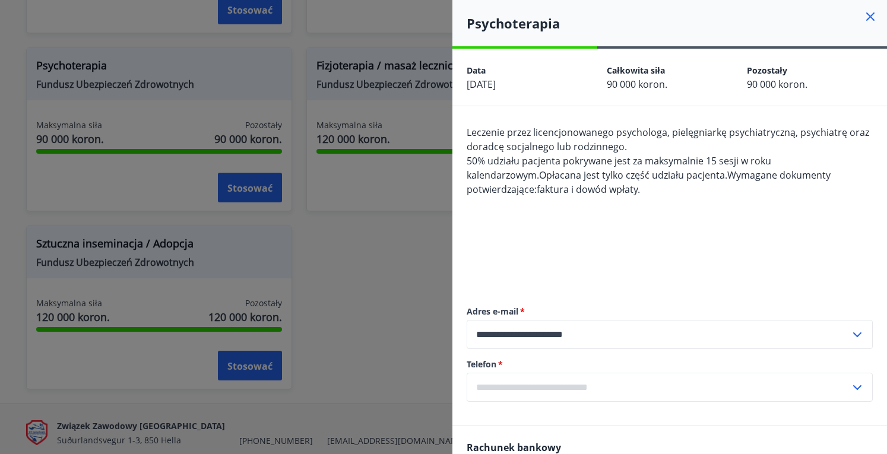
click at [298, 175] on div at bounding box center [443, 227] width 887 height 454
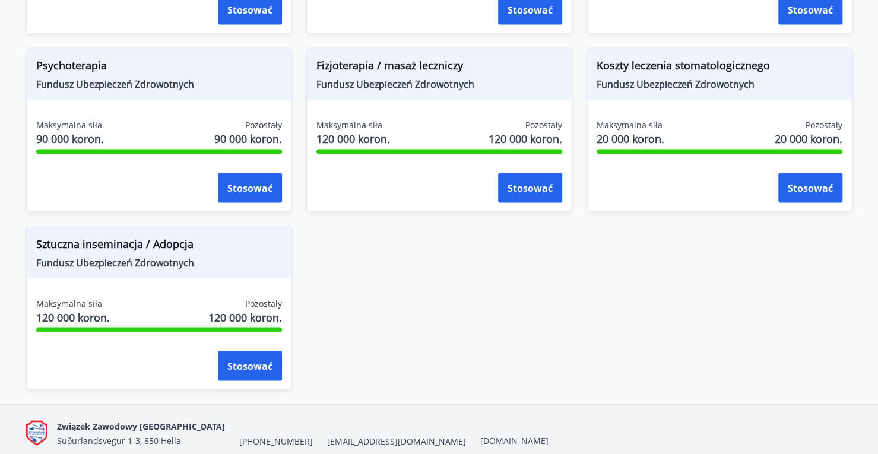
scroll to position [875, 0]
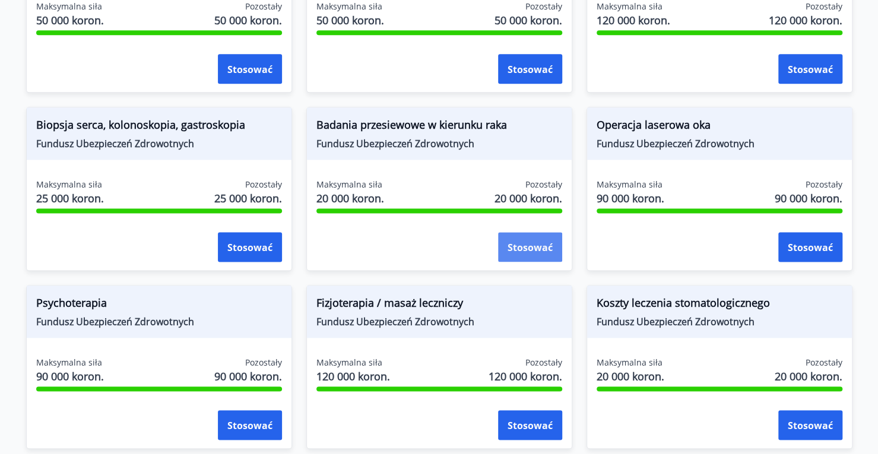
click at [514, 254] on font "Stosować" at bounding box center [529, 247] width 45 height 13
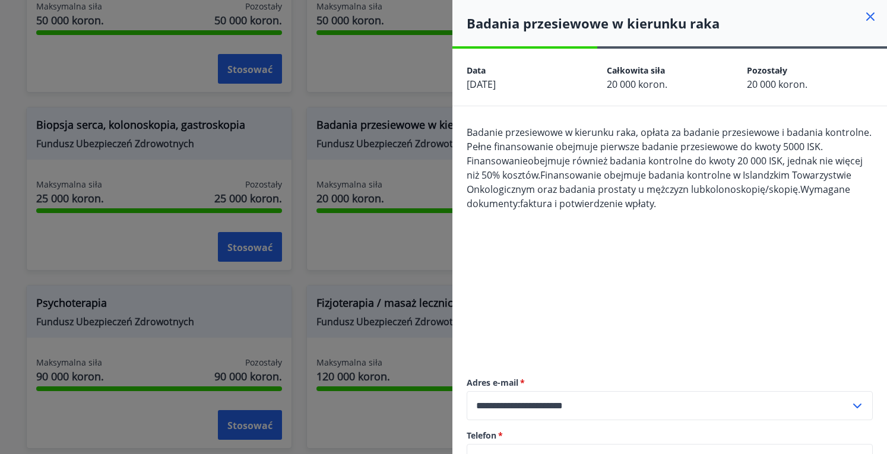
click at [293, 246] on div at bounding box center [443, 227] width 887 height 454
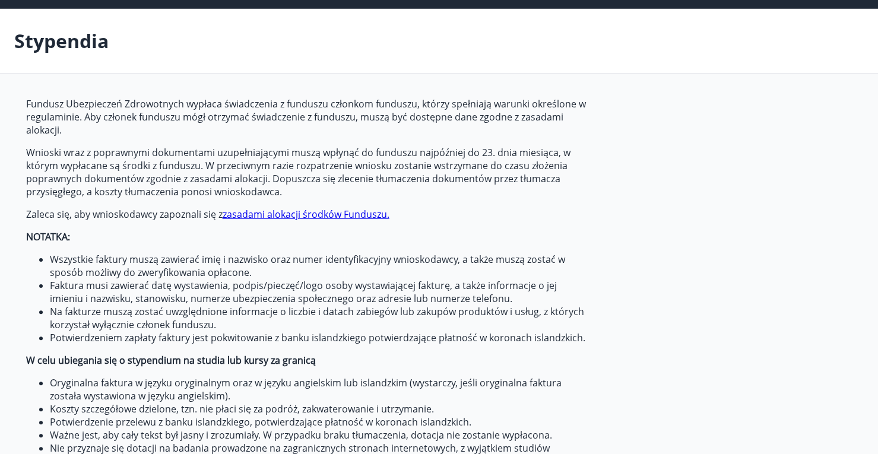
scroll to position [0, 0]
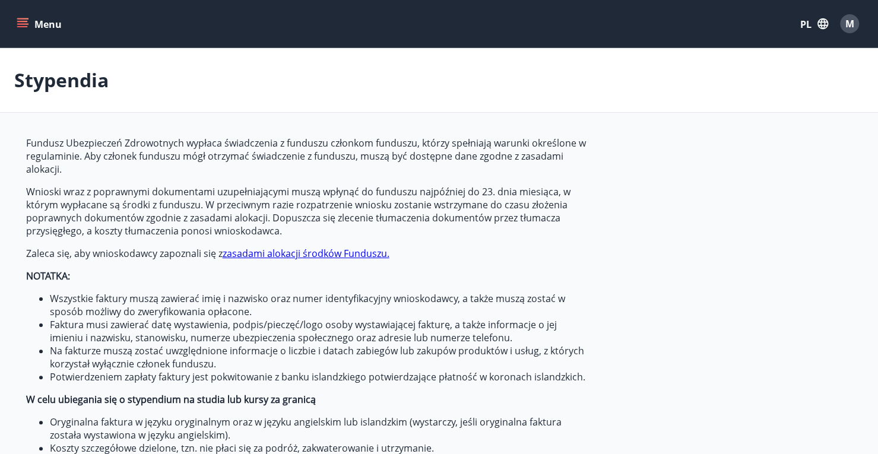
click at [26, 27] on icon "menu" at bounding box center [22, 26] width 11 height 1
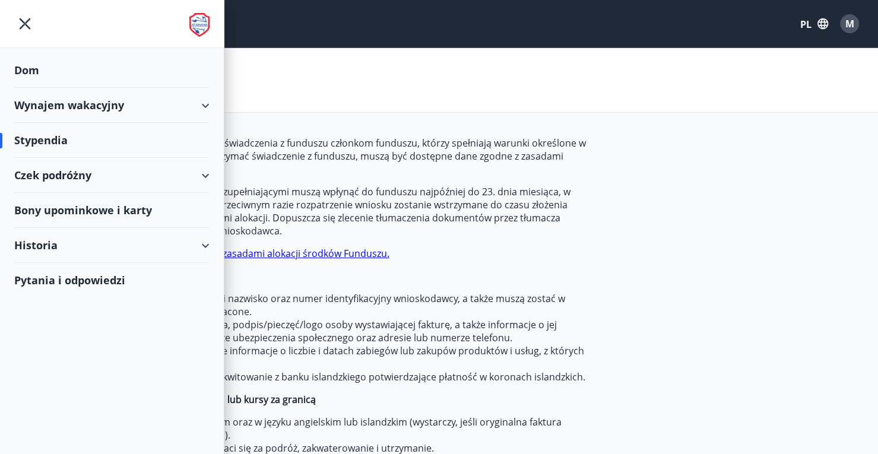
click at [88, 176] on font "Czek podróżny" at bounding box center [52, 175] width 77 height 14
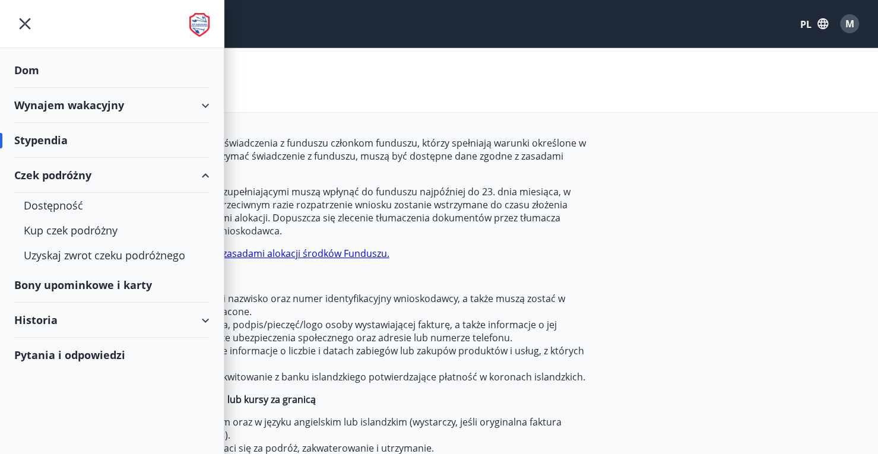
click at [110, 285] on font "Bony upominkowe i karty" at bounding box center [83, 285] width 138 height 14
click at [97, 214] on div "Dostępność" at bounding box center [112, 205] width 176 height 25
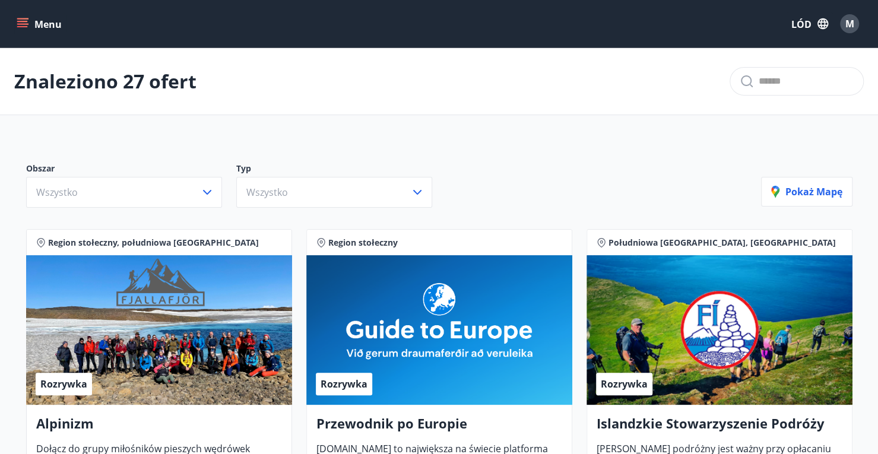
click at [20, 27] on icon "menu" at bounding box center [22, 26] width 11 height 1
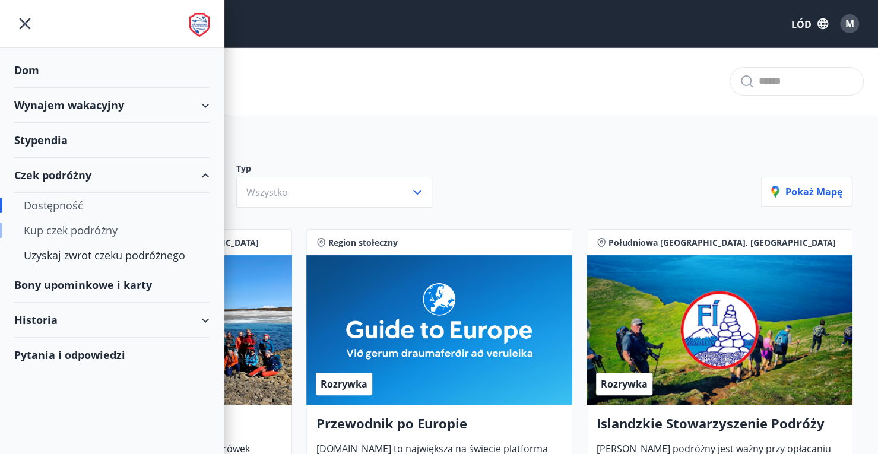
click at [99, 239] on div "Kup czek podróżny" at bounding box center [112, 230] width 176 height 25
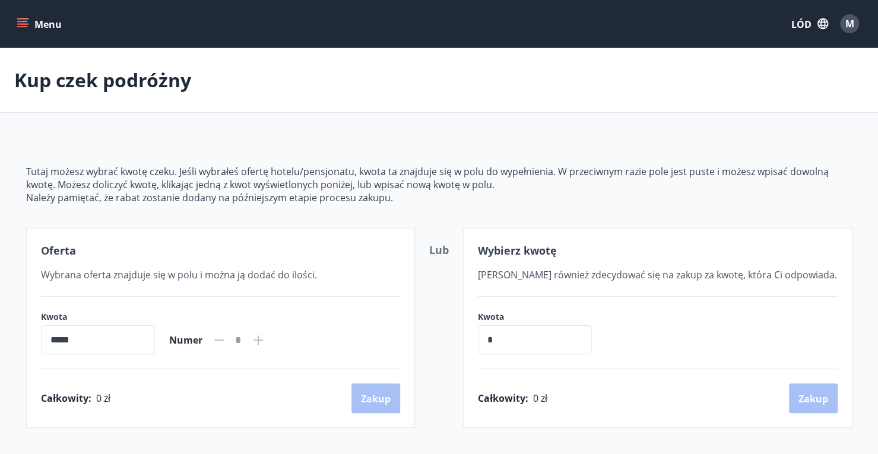
click at [26, 24] on icon "menu" at bounding box center [23, 24] width 12 height 12
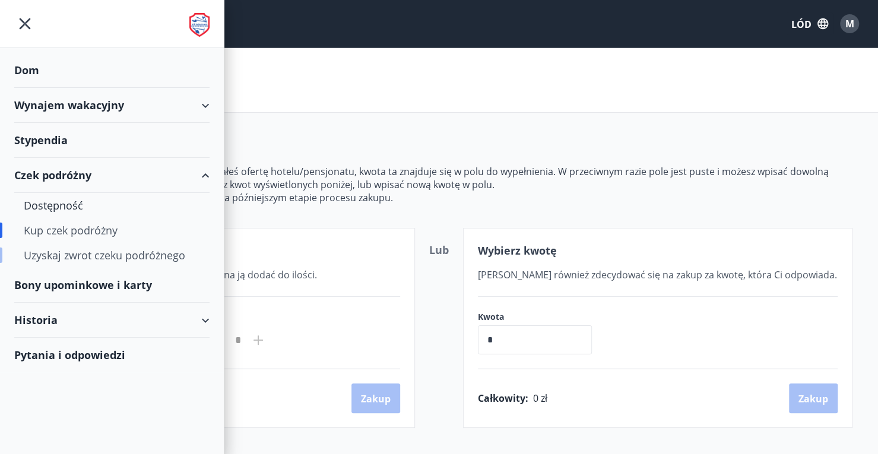
click at [81, 258] on font "Uzyskaj zwrot czeku podróżnego" at bounding box center [104, 255] width 161 height 14
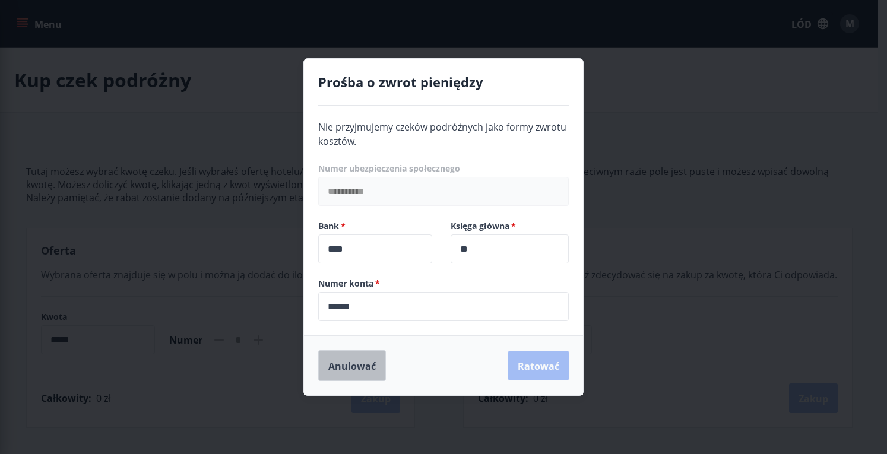
click at [356, 369] on font "Anulować" at bounding box center [351, 366] width 47 height 13
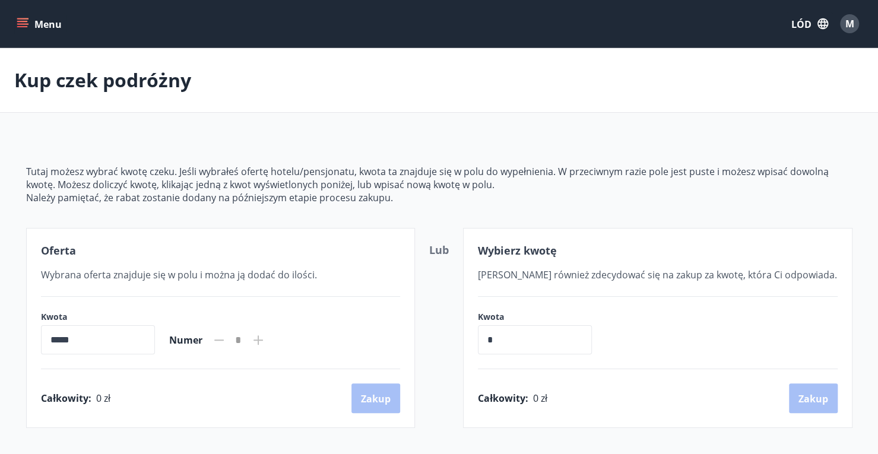
click at [27, 33] on button "Menu" at bounding box center [40, 23] width 52 height 21
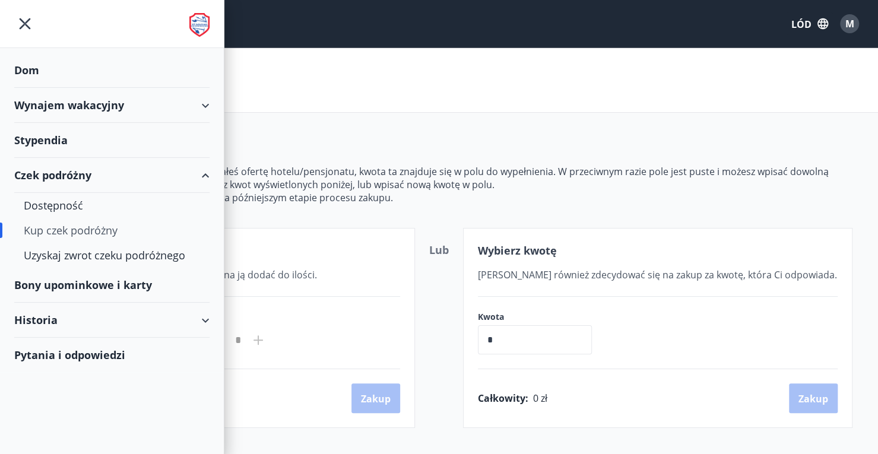
click at [73, 319] on div "Historia" at bounding box center [111, 320] width 195 height 35
click at [81, 112] on div "Wynajem wakacyjny" at bounding box center [111, 105] width 195 height 35
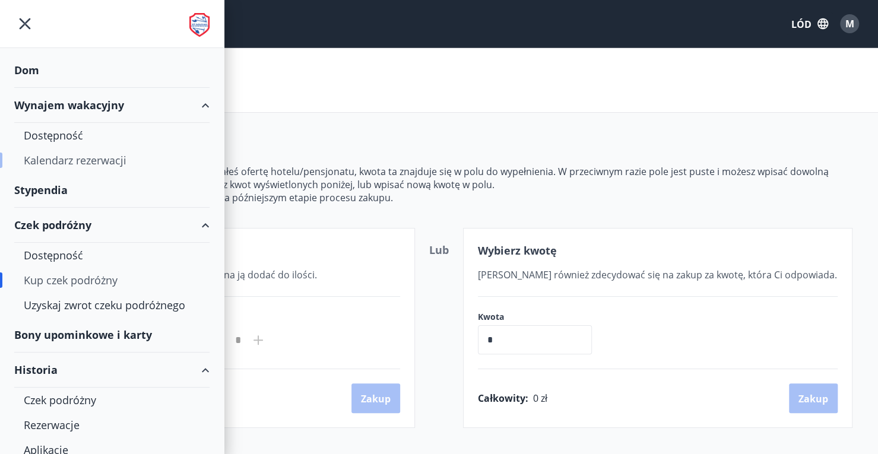
click at [77, 163] on font "Kalendarz rezerwacji" at bounding box center [75, 160] width 103 height 14
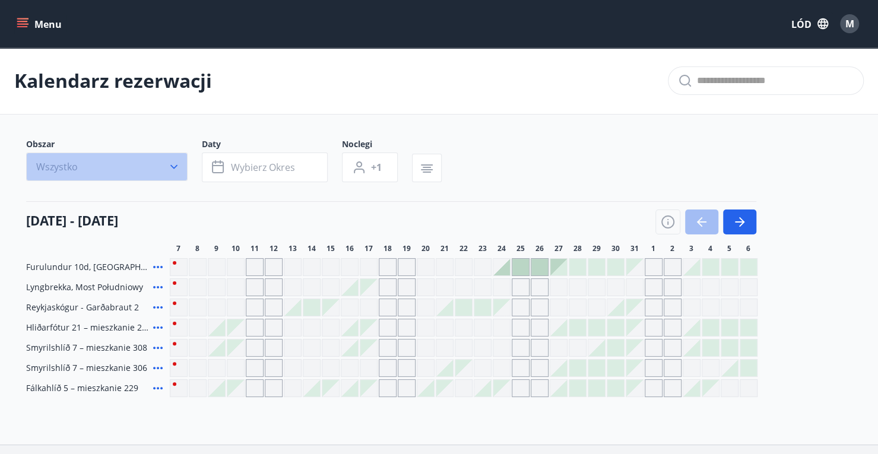
click at [174, 169] on icon "button" at bounding box center [174, 167] width 12 height 12
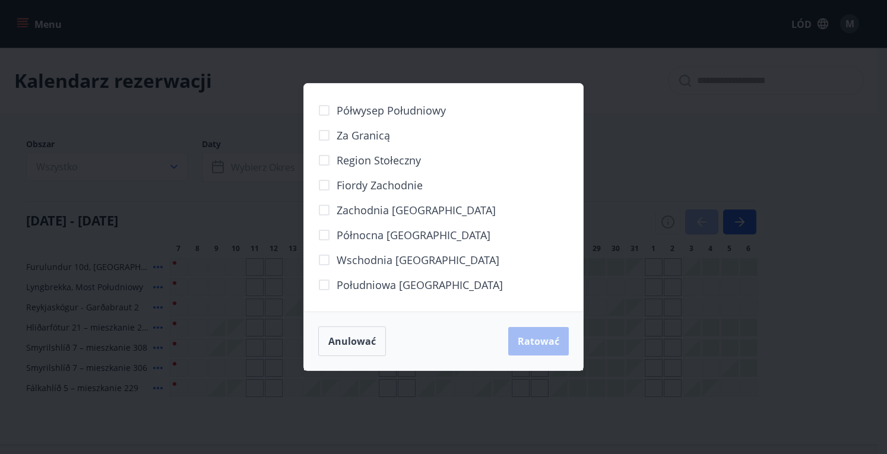
click at [190, 176] on div "Półwysep Południowy Za granicą Region stołeczny [GEOGRAPHIC_DATA] Zachodnia [GE…" at bounding box center [443, 227] width 887 height 454
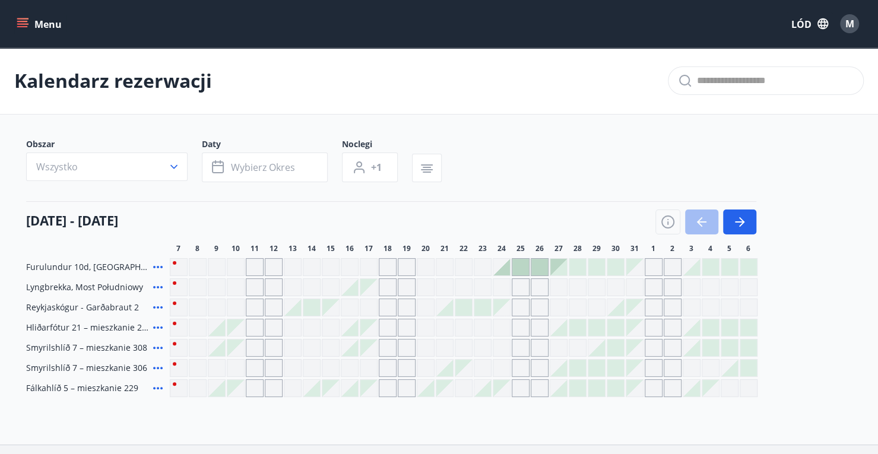
click at [18, 22] on icon "menu" at bounding box center [22, 21] width 11 height 1
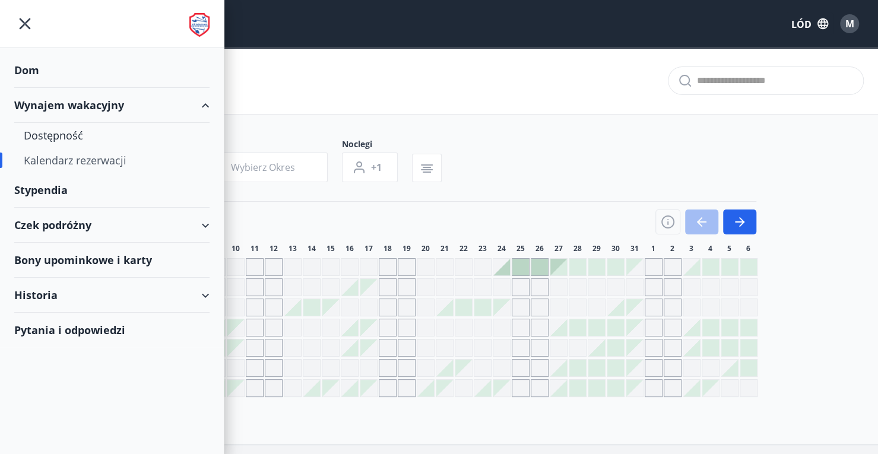
click at [59, 188] on font "Stypendia" at bounding box center [40, 190] width 53 height 14
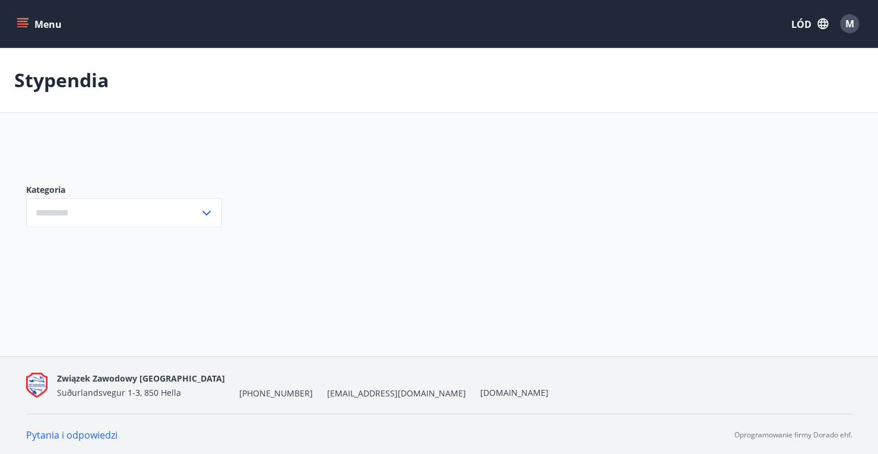
type input "***"
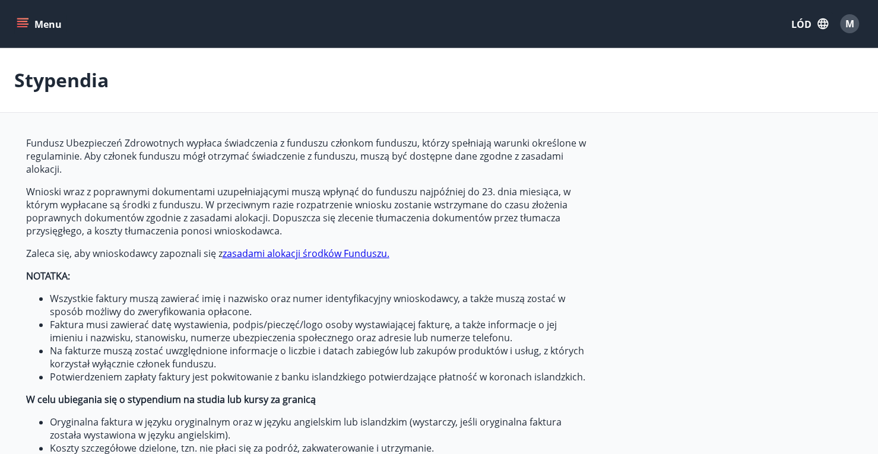
click at [852, 22] on font "M" at bounding box center [849, 23] width 9 height 13
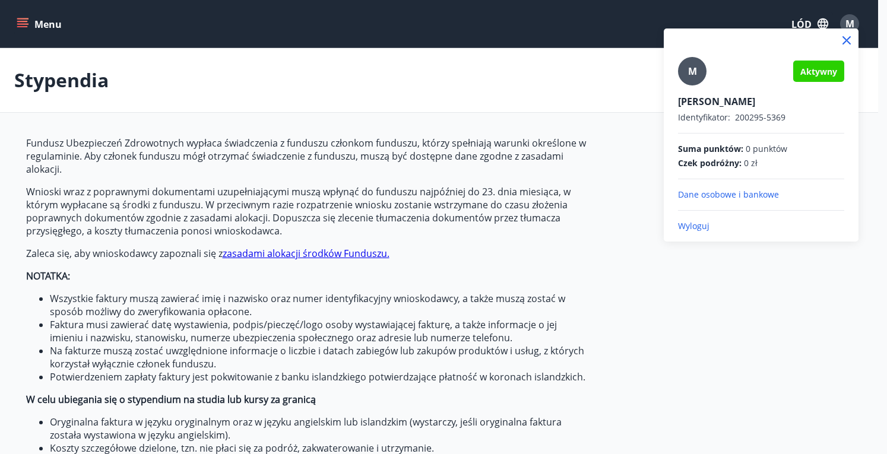
click at [729, 194] on font "Dane osobowe i bankowe" at bounding box center [728, 194] width 101 height 11
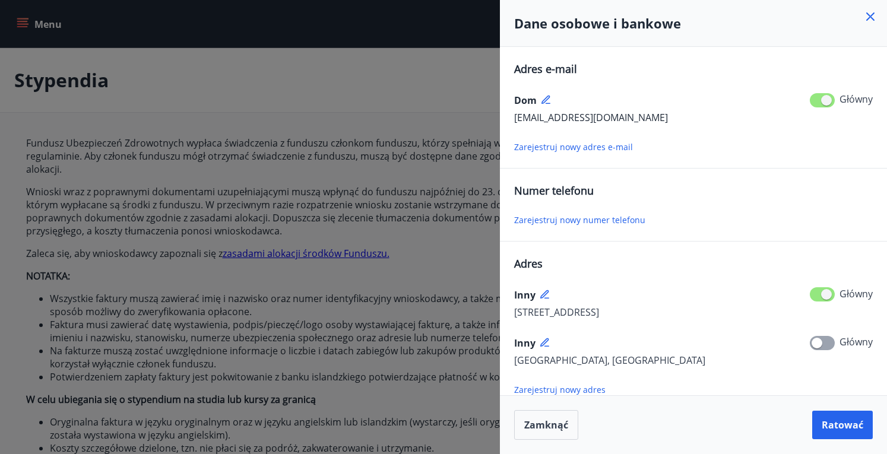
click at [601, 219] on font "Zarejestruj nowy numer telefonu" at bounding box center [579, 219] width 131 height 11
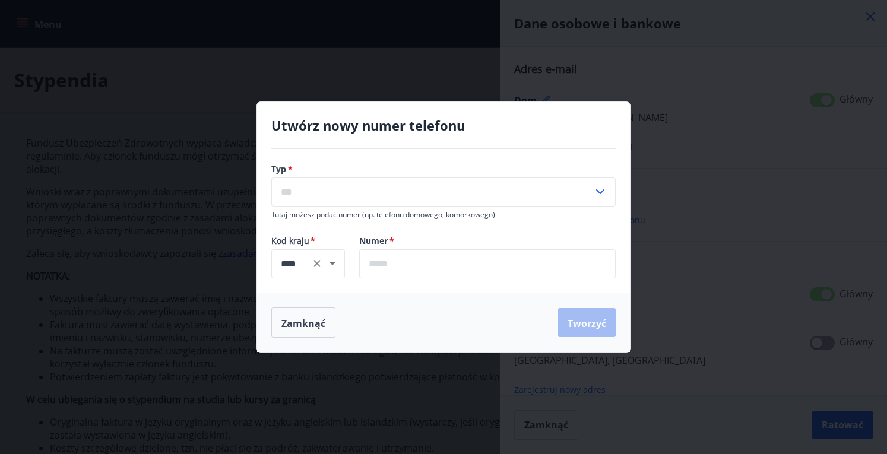
click at [324, 261] on button "Jasne" at bounding box center [317, 263] width 17 height 17
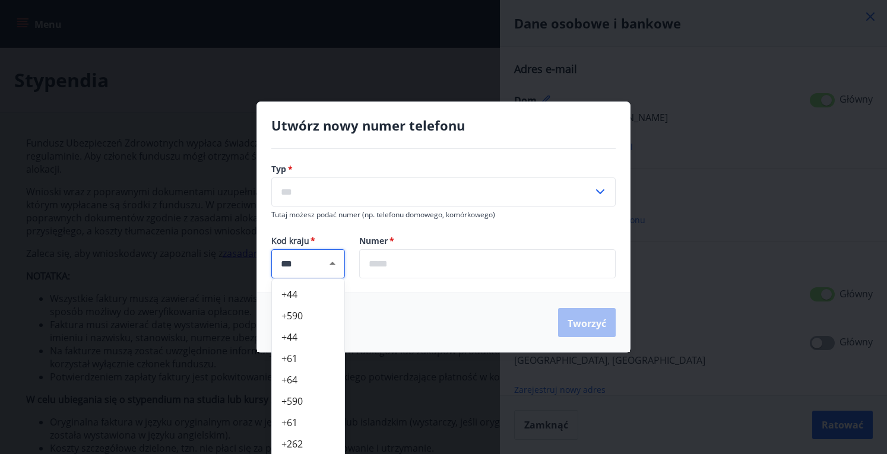
type input "***"
click at [433, 274] on div "Numer   * ​" at bounding box center [480, 256] width 271 height 43
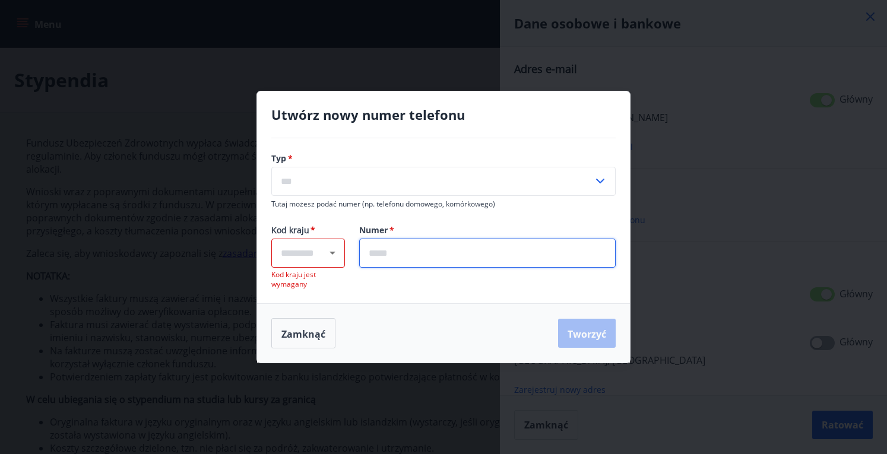
click at [304, 262] on div "​" at bounding box center [308, 253] width 74 height 29
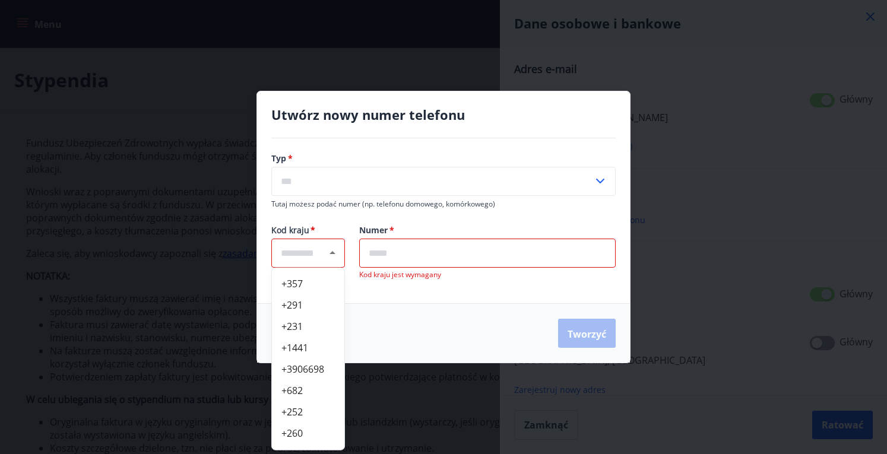
click at [330, 256] on icon "Close" at bounding box center [332, 253] width 14 height 14
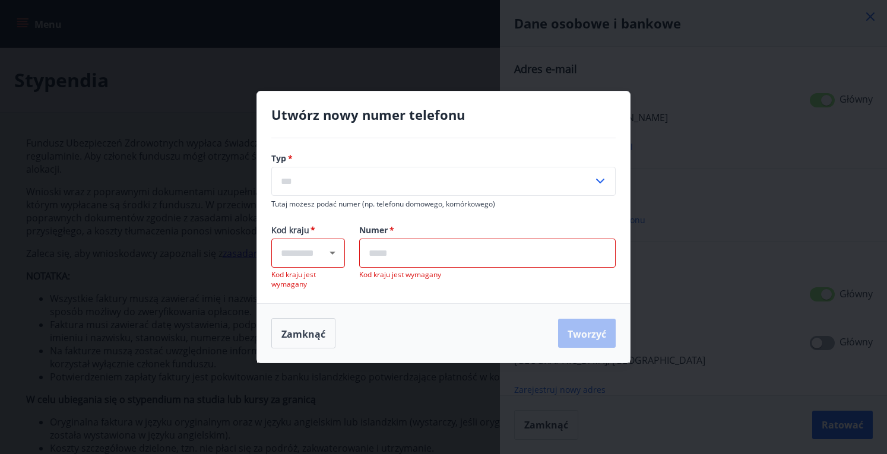
click at [334, 249] on icon "Open" at bounding box center [332, 253] width 14 height 14
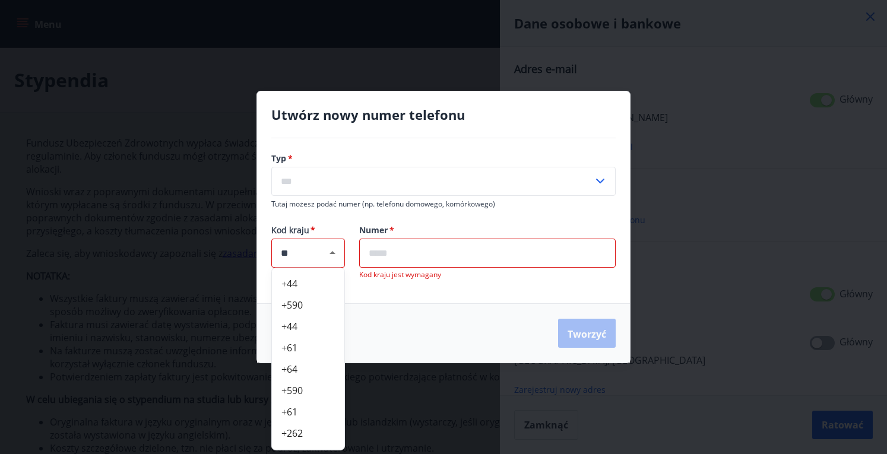
scroll to position [165, 0]
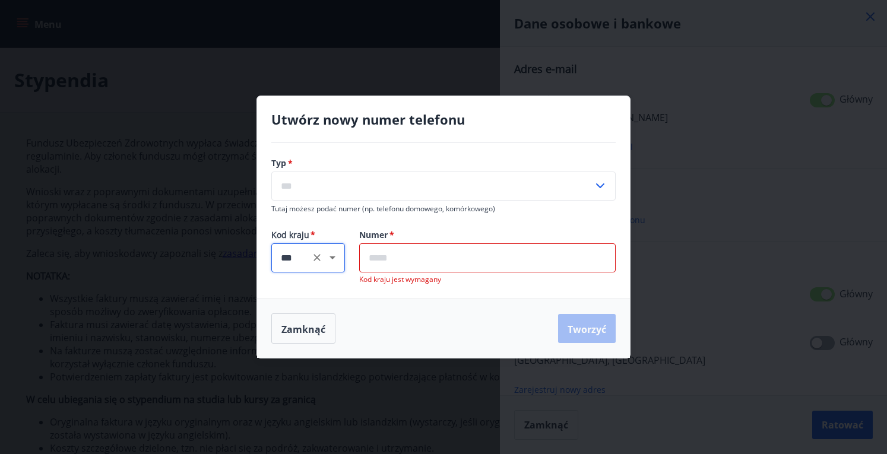
type input "***"
click at [446, 257] on input "text" at bounding box center [487, 257] width 256 height 29
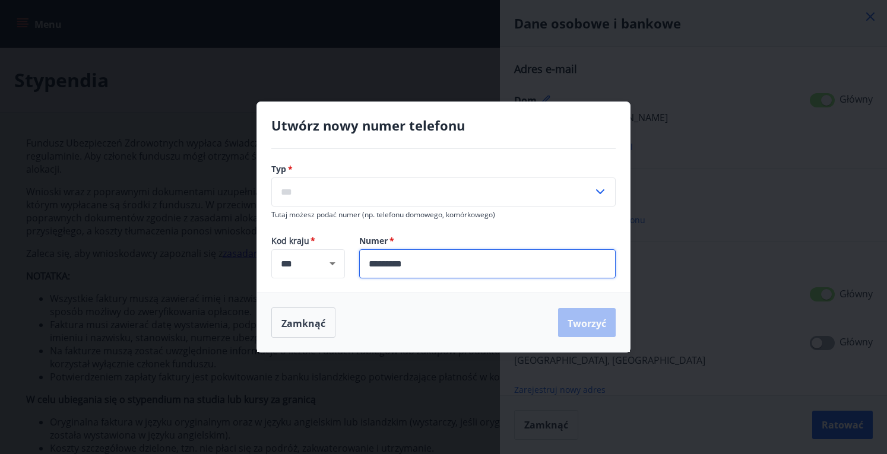
type input "*********"
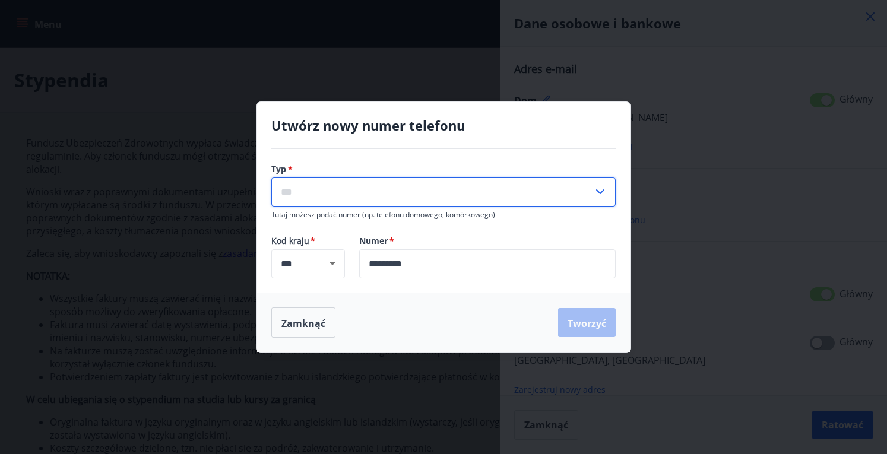
click at [427, 199] on input "text" at bounding box center [432, 191] width 322 height 29
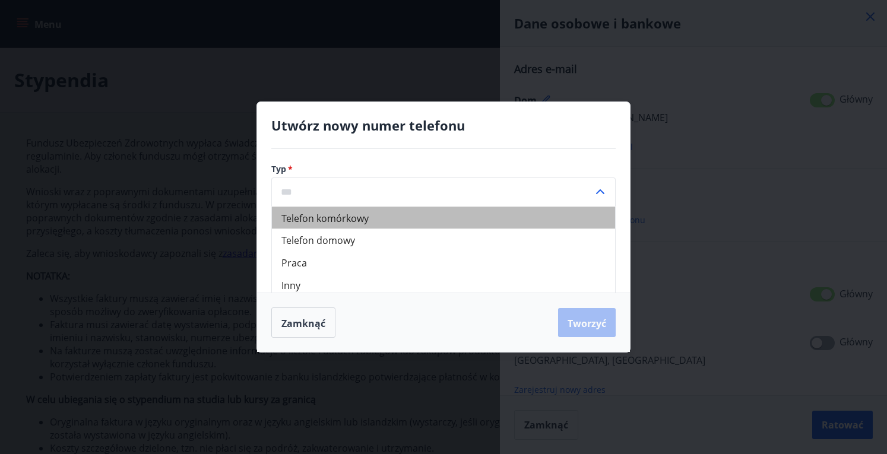
click at [357, 219] on font "Telefon komórkowy" at bounding box center [324, 218] width 87 height 13
type input "*******"
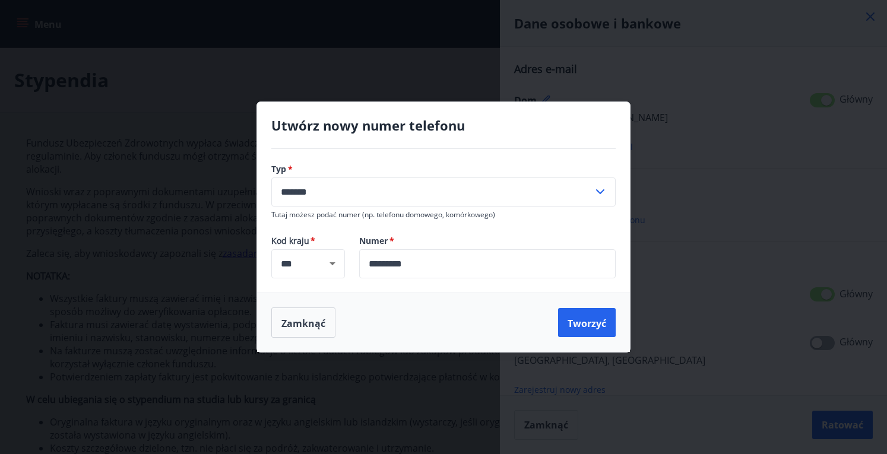
click at [404, 195] on input "*******" at bounding box center [432, 191] width 322 height 29
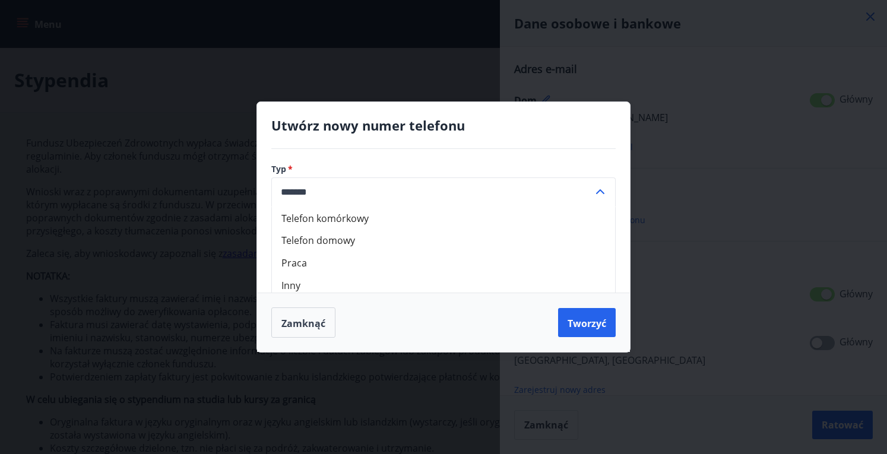
scroll to position [4, 0]
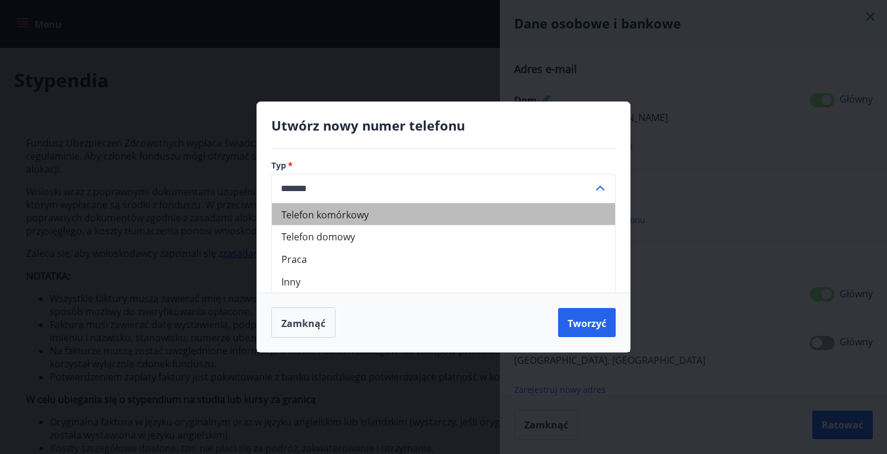
click at [349, 217] on font "Telefon komórkowy" at bounding box center [324, 214] width 87 height 13
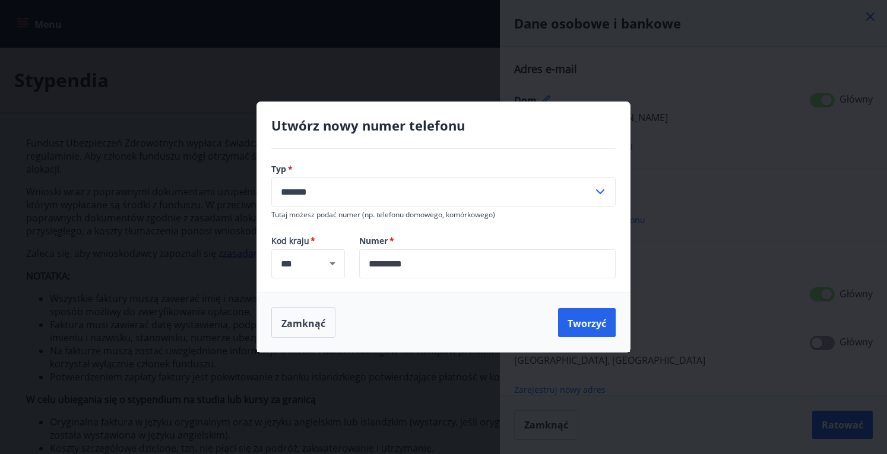
click at [513, 236] on label "Numer   *" at bounding box center [487, 241] width 256 height 12
click at [586, 322] on font "Tworzyć" at bounding box center [586, 322] width 39 height 13
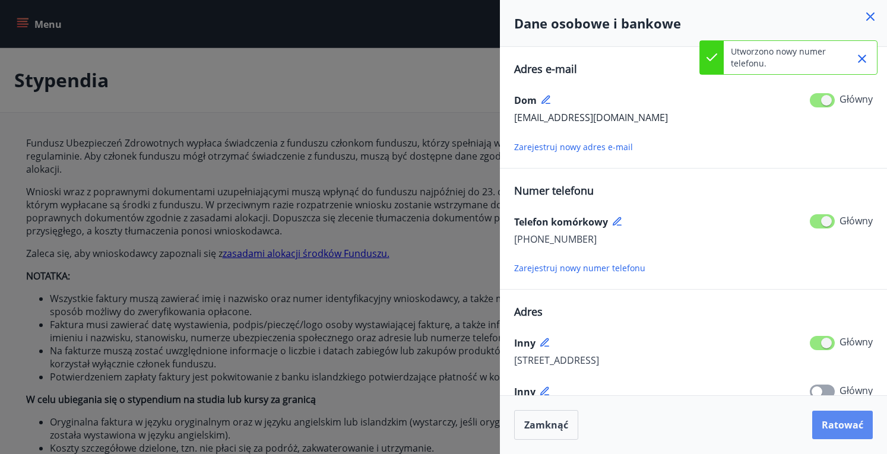
click at [836, 423] on font "Ratować" at bounding box center [842, 424] width 42 height 13
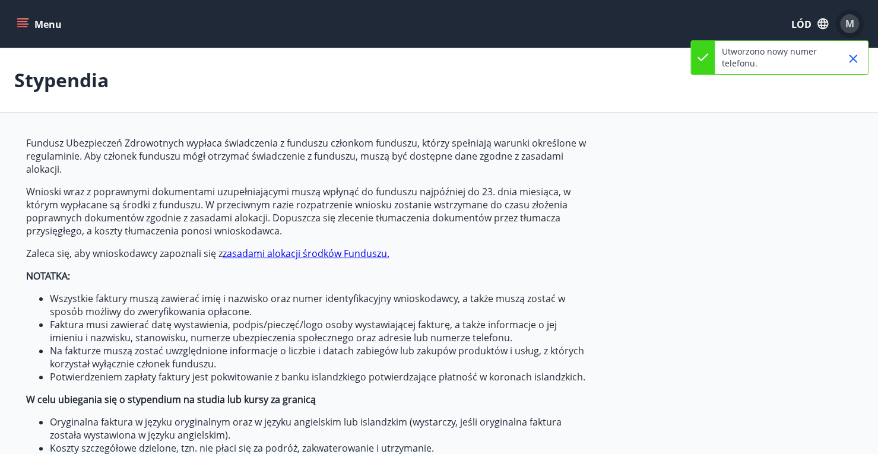
click at [840, 24] on div "M" at bounding box center [849, 23] width 19 height 19
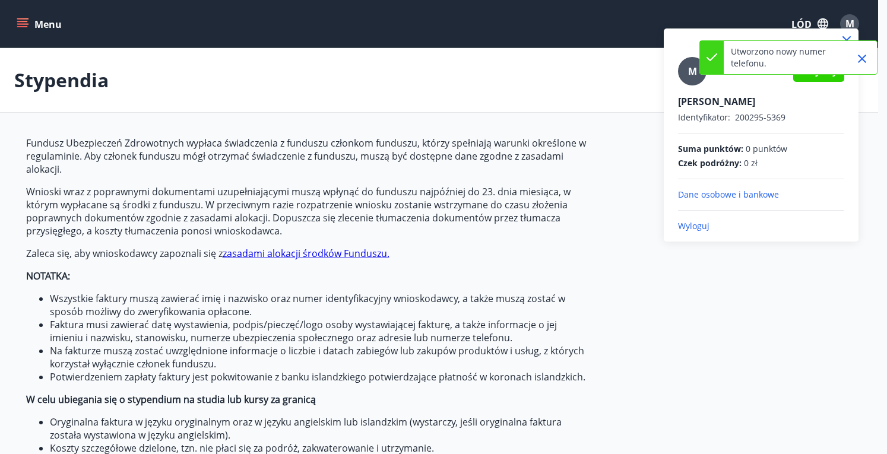
click at [694, 227] on font "Wyloguj" at bounding box center [693, 225] width 31 height 11
